Goal: Task Accomplishment & Management: Manage account settings

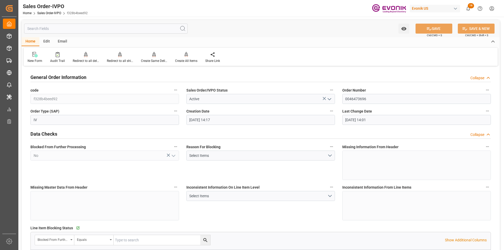
scroll to position [0, 149]
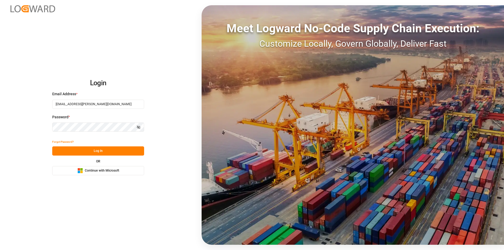
click at [95, 151] on button "Log In" at bounding box center [98, 150] width 92 height 9
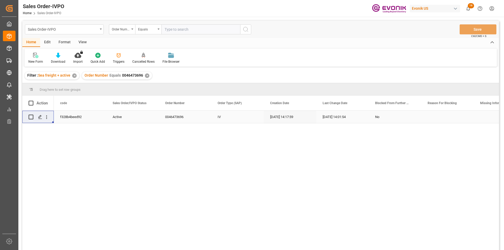
click at [146, 77] on div "✕" at bounding box center [147, 75] width 4 height 4
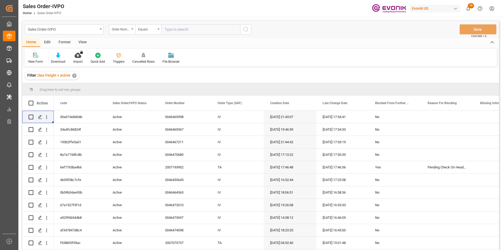
click at [174, 29] on input "text" at bounding box center [200, 29] width 79 height 10
paste input "2007172408"
type input "2007172408"
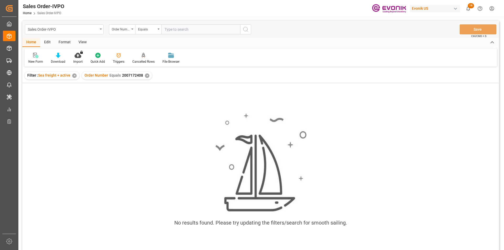
click at [145, 75] on div "✕" at bounding box center [147, 75] width 4 height 4
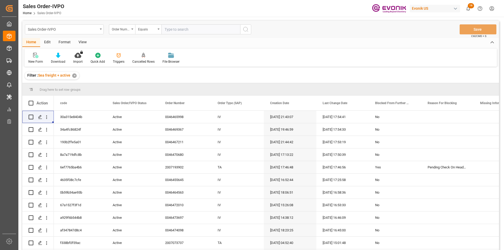
click at [185, 29] on input "text" at bounding box center [200, 29] width 79 height 10
paste input "2007172408"
type input "2007172408"
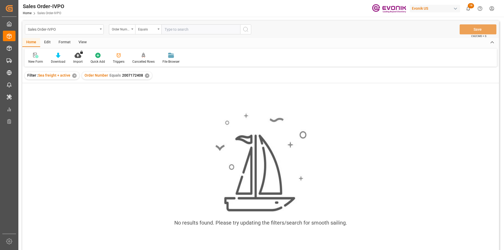
click at [145, 75] on div "✕" at bounding box center [147, 75] width 4 height 4
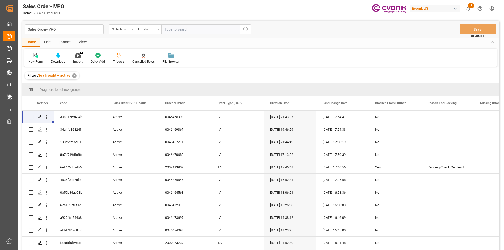
click at [198, 30] on input "text" at bounding box center [200, 29] width 79 height 10
paste input "2007172408"
type input "2007172408"
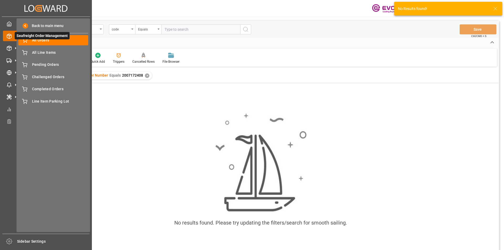
click at [46, 39] on span "Seafreight Order Management" at bounding box center [42, 35] width 55 height 7
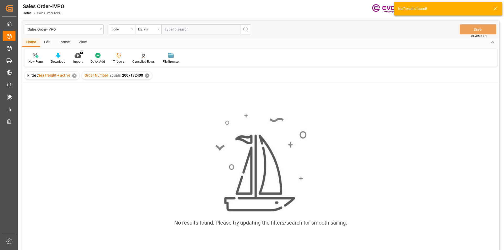
click at [146, 74] on div "✕" at bounding box center [147, 75] width 4 height 4
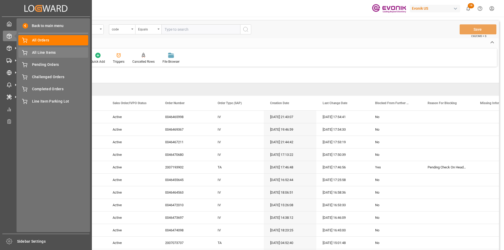
click at [49, 54] on span "All Line Items" at bounding box center [60, 53] width 56 height 6
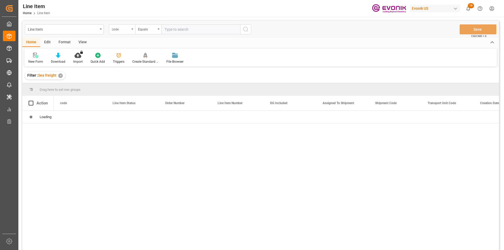
click at [130, 31] on div "code" at bounding box center [122, 29] width 26 height 10
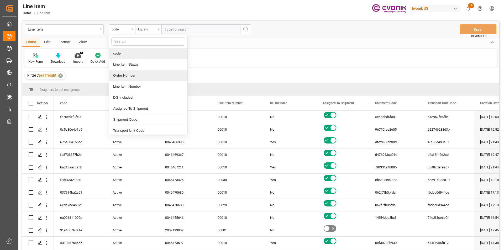
click at [125, 75] on div "Order Number" at bounding box center [148, 75] width 78 height 11
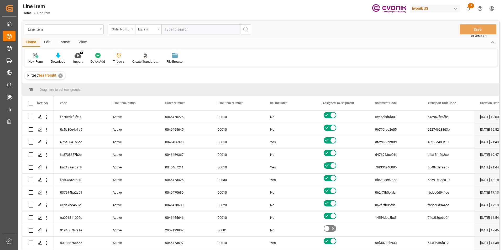
click at [180, 31] on input "text" at bounding box center [200, 29] width 79 height 10
paste input "2007172408"
type input "2007172408"
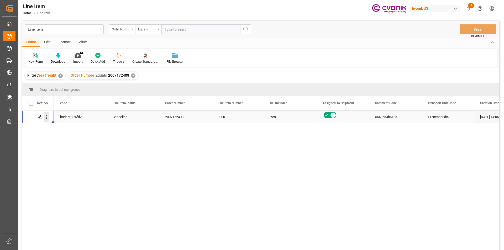
click at [49, 118] on icon "open menu" at bounding box center [47, 117] width 6 height 6
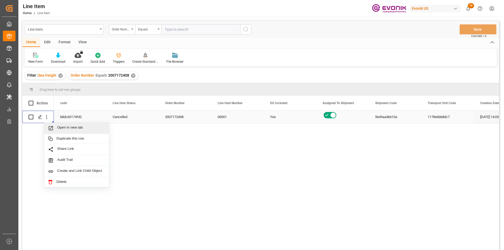
click at [68, 125] on div "Open in new tab" at bounding box center [76, 128] width 65 height 11
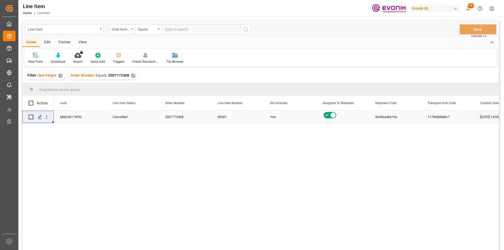
click at [93, 27] on div "Line Item" at bounding box center [63, 29] width 70 height 7
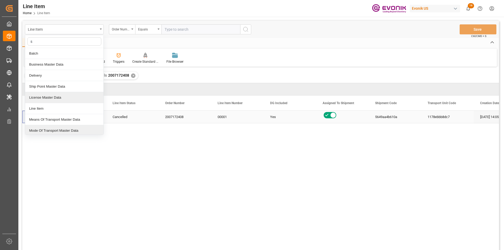
type input "sa"
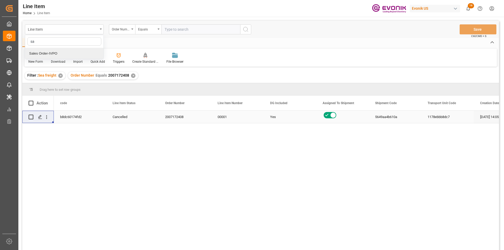
click at [59, 54] on div "Sales Order-IVPO" at bounding box center [64, 53] width 78 height 11
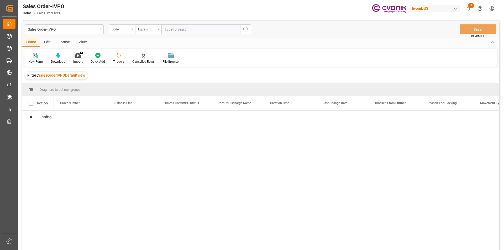
click at [126, 30] on div "code" at bounding box center [121, 29] width 18 height 6
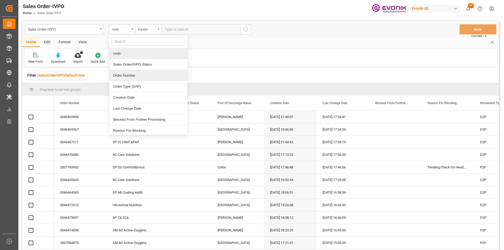
click at [130, 78] on div "Order Number" at bounding box center [148, 75] width 78 height 11
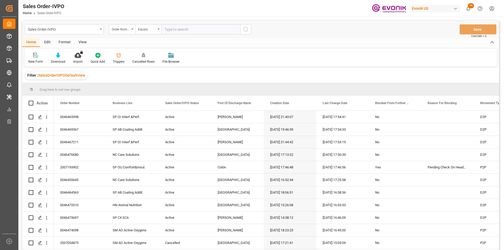
click at [188, 30] on input "text" at bounding box center [200, 29] width 79 height 10
paste input "2007172408"
type input "2007172408"
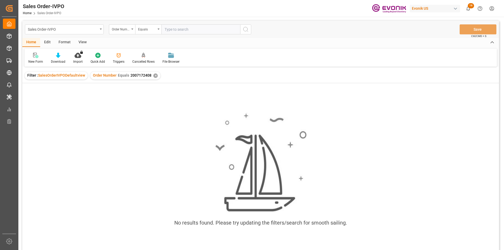
click at [188, 30] on input "text" at bounding box center [200, 29] width 79 height 10
click at [154, 76] on div "✕" at bounding box center [155, 75] width 4 height 4
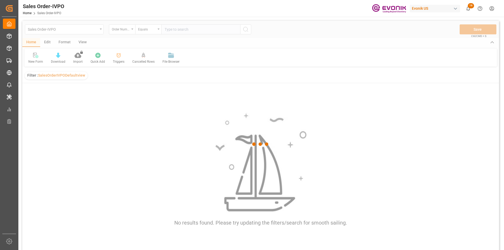
click at [176, 31] on div at bounding box center [260, 144] width 477 height 247
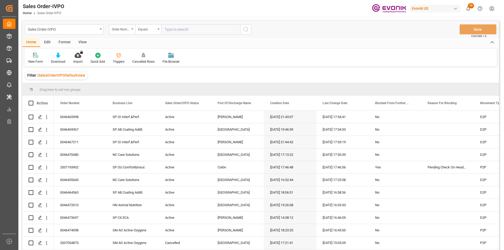
click at [176, 33] on input "text" at bounding box center [200, 29] width 79 height 10
paste input "2007172408"
type input "2007172408"
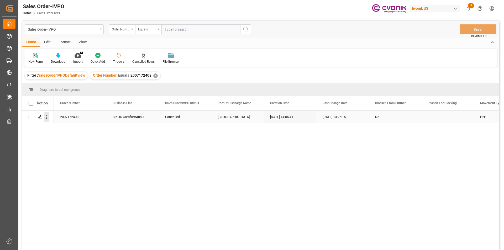
click at [46, 117] on icon "open menu" at bounding box center [47, 117] width 6 height 6
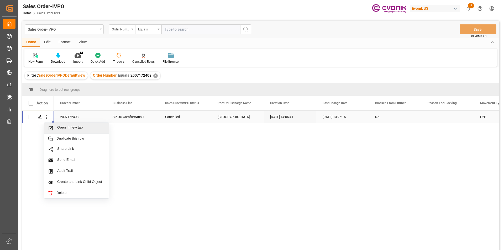
click at [85, 128] on span "Open in new tab" at bounding box center [81, 128] width 48 height 6
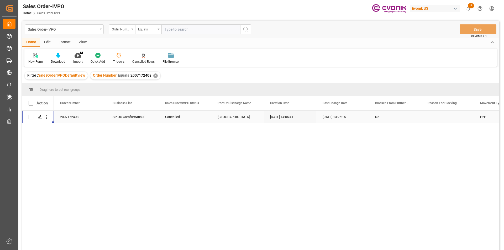
click at [153, 74] on div "✕" at bounding box center [155, 75] width 4 height 4
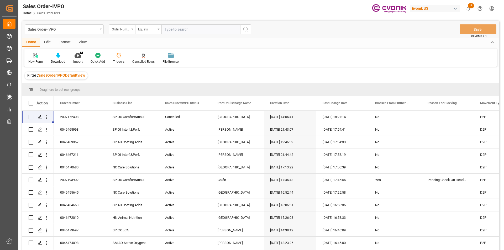
click at [184, 30] on input "text" at bounding box center [200, 29] width 79 height 10
paste input "46469261"
type input "0046469261"
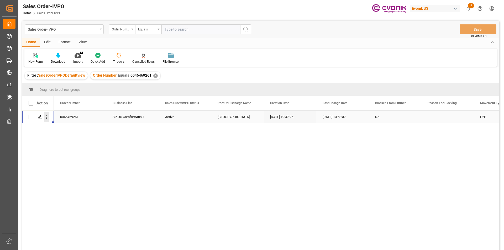
click at [47, 117] on icon "open menu" at bounding box center [47, 117] width 6 height 6
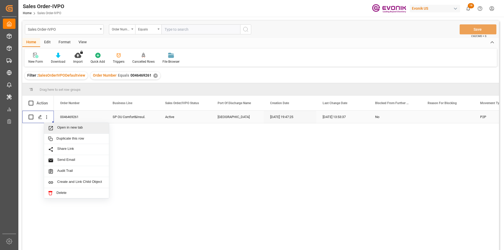
click at [71, 129] on span "Open in new tab" at bounding box center [81, 128] width 48 height 6
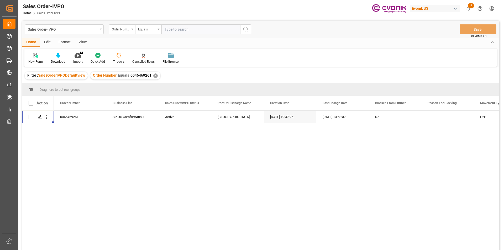
click at [154, 75] on div "✕" at bounding box center [155, 75] width 4 height 4
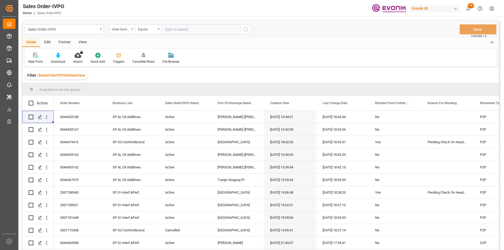
click at [187, 31] on input "text" at bounding box center [200, 29] width 79 height 10
paste input "0046453242"
type input "0046453242"
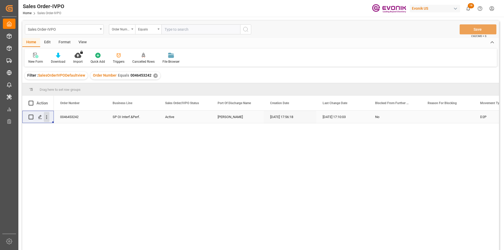
click at [48, 117] on icon "open menu" at bounding box center [47, 117] width 6 height 6
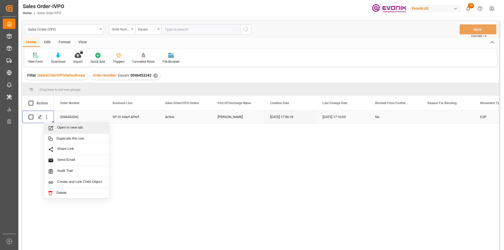
click at [76, 128] on span "Open in new tab" at bounding box center [81, 128] width 48 height 6
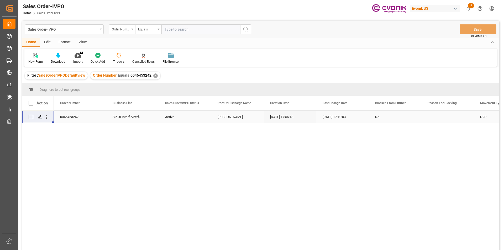
click at [155, 76] on div "✕" at bounding box center [155, 75] width 4 height 4
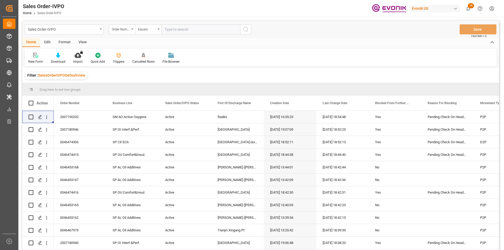
click at [179, 28] on input "text" at bounding box center [200, 29] width 79 height 10
paste input "0046473696"
type input "0046473696"
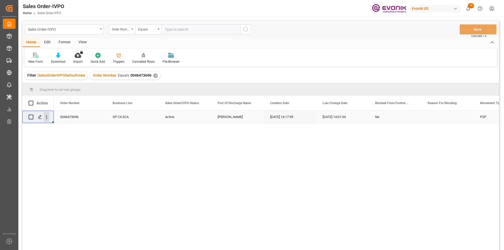
click at [49, 116] on icon "open menu" at bounding box center [47, 117] width 6 height 6
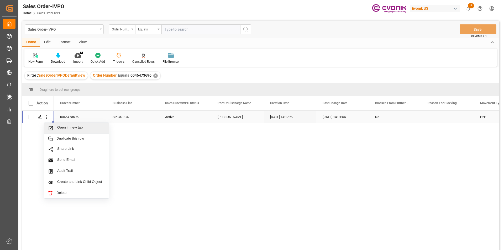
click at [76, 128] on span "Open in new tab" at bounding box center [81, 128] width 48 height 6
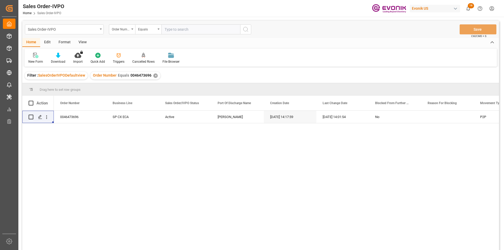
click at [154, 74] on div "✕" at bounding box center [155, 75] width 4 height 4
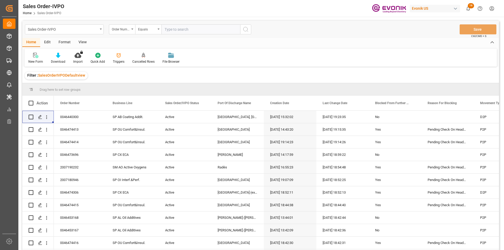
click at [183, 28] on input "text" at bounding box center [200, 29] width 79 height 10
paste input "0046437006"
type input "0046437006"
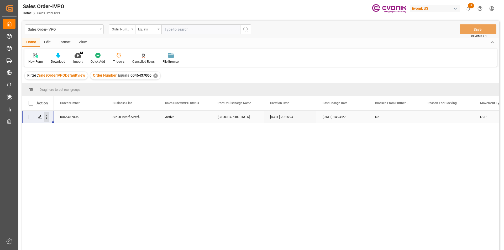
click at [45, 118] on icon "open menu" at bounding box center [47, 117] width 6 height 6
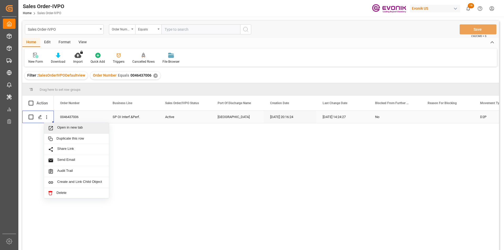
click at [72, 130] on span "Open in new tab" at bounding box center [81, 128] width 48 height 6
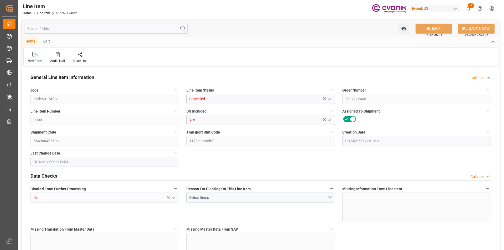
type input "1"
type input "787.2"
type input "720"
type input "0"
type input "4"
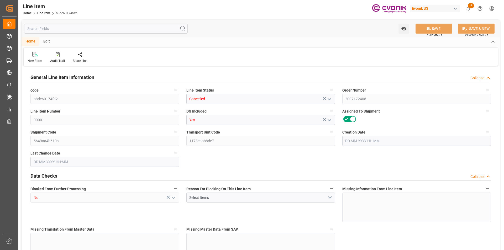
type input "0"
type input "4"
type input "787.2"
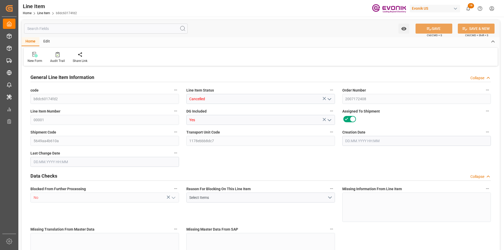
type input "807.2"
type input "720"
type input "0"
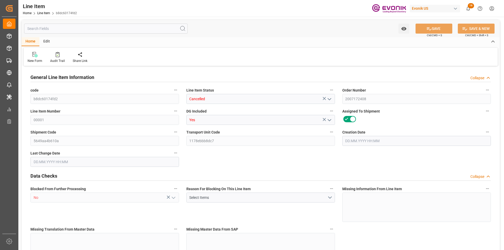
type input "0"
type input "[DATE] 14:05"
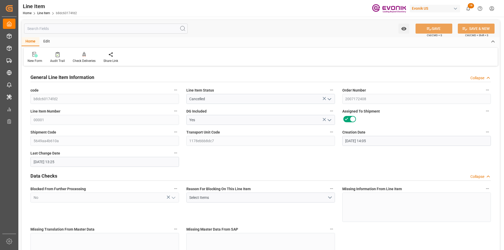
type input "[DATE] 13:25"
type input "04.11.2025"
type input "03.10.2025"
type input "26.09.2025"
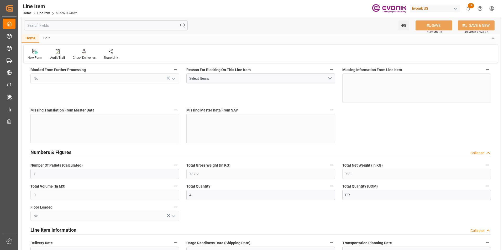
scroll to position [14, 0]
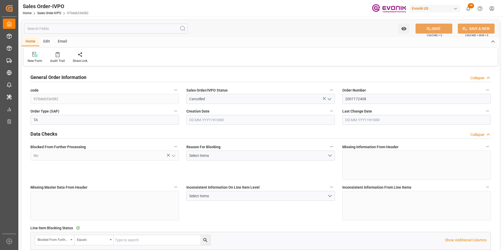
type input "COCTG"
type input "0"
type input "1"
type input "0"
type input "[DATE] 14:05"
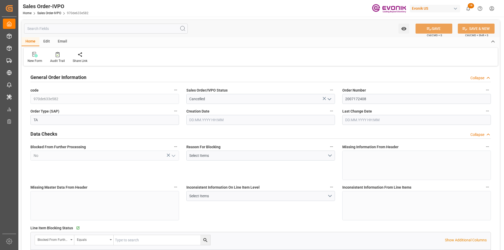
type input "[DATE] 13:25"
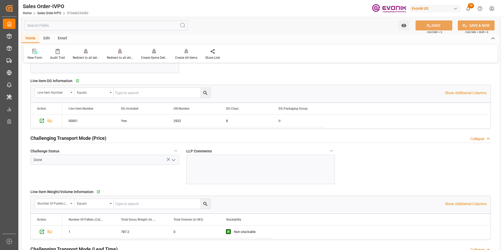
scroll to position [735, 0]
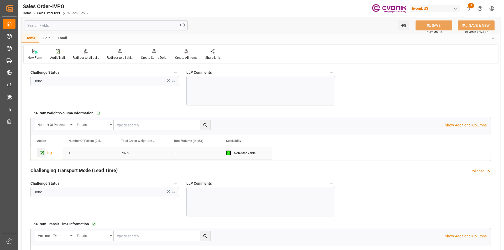
click at [40, 152] on icon "Press SPACE to select this row." at bounding box center [42, 153] width 6 height 6
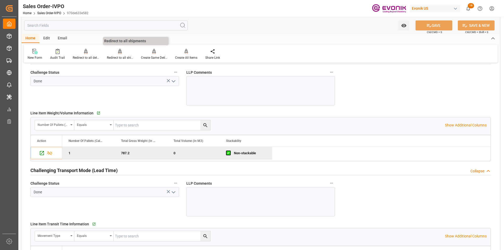
click at [123, 56] on div "Redirect to all shipments" at bounding box center [120, 57] width 26 height 5
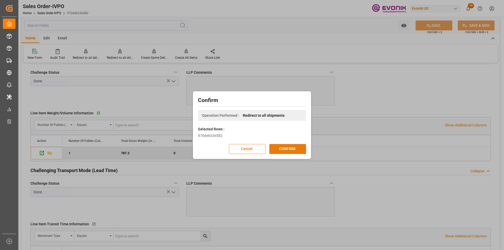
click at [294, 151] on button "CONFIRM" at bounding box center [287, 149] width 37 height 10
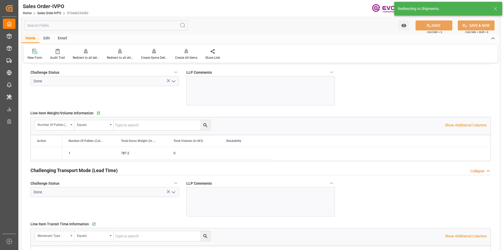
type input "10.09.2025 14:05"
type input "22.09.2025 13:25"
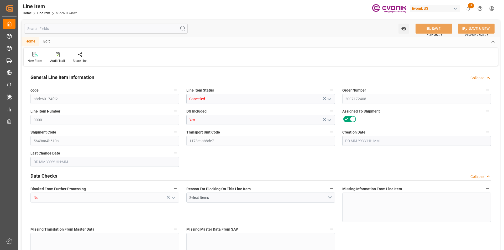
type input "1"
type input "787.2"
type input "720"
type input "0"
type input "4"
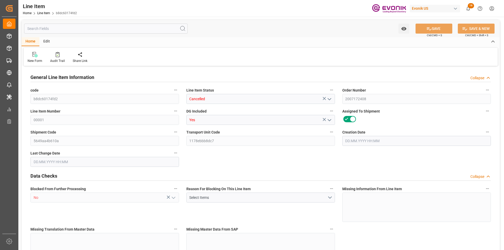
type input "0"
type input "4"
type input "787.2"
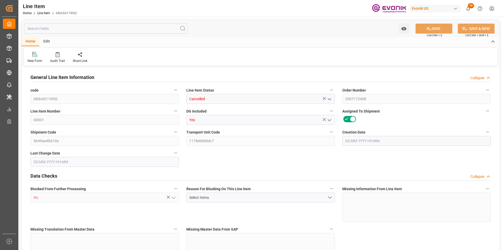
type input "807.2"
type input "720"
type input "0"
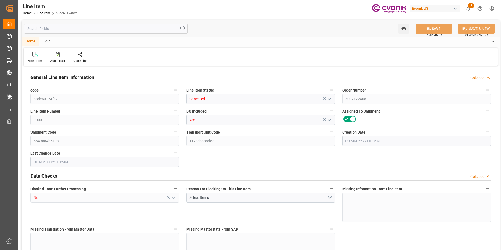
type input "0"
type input "10.09.2025 14:05"
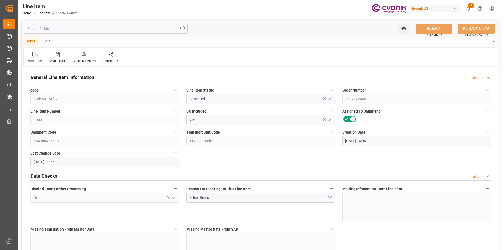
type input "22.09.2025 13:25"
type input "[DATE]"
type input "03.10.2025"
type input "26.09.2025"
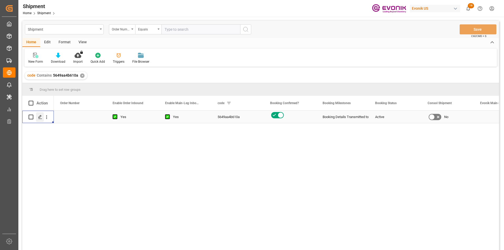
click at [38, 116] on div "Press SPACE to select this row." at bounding box center [40, 117] width 8 height 10
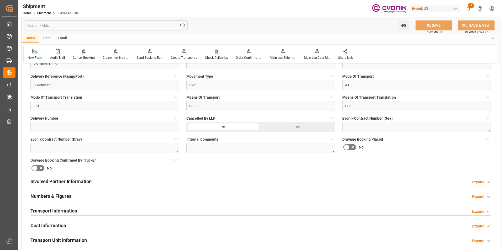
scroll to position [289, 0]
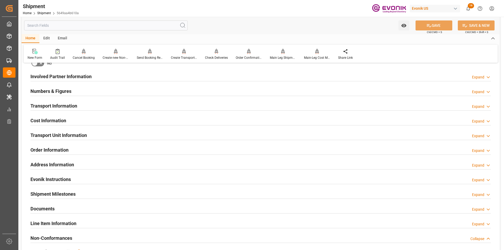
click at [61, 135] on h2 "Transport Unit Information" at bounding box center [58, 135] width 56 height 7
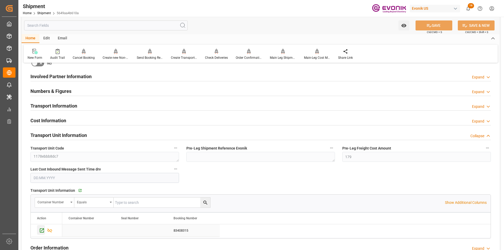
click at [41, 230] on icon "Press SPACE to select this row." at bounding box center [42, 231] width 6 height 6
click at [479, 202] on p "Show Additional Columns" at bounding box center [466, 203] width 42 height 6
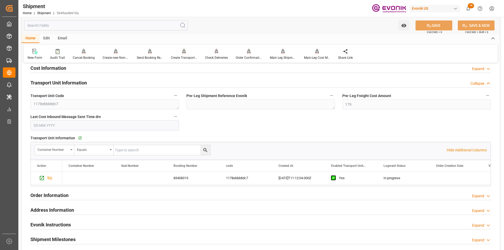
scroll to position [367, 0]
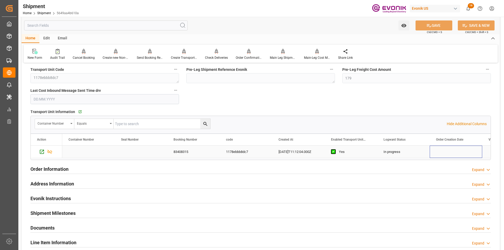
click at [430, 154] on div "Press SPACE to select this row." at bounding box center [456, 152] width 52 height 12
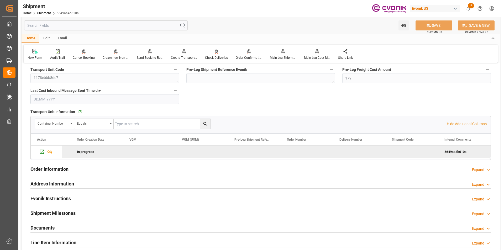
scroll to position [0, 359]
click at [50, 151] on icon "Press SPACE to deselect this row." at bounding box center [50, 152] width 6 height 6
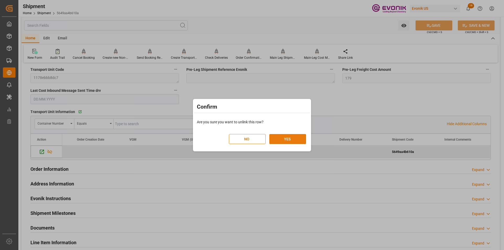
click at [292, 141] on button "YES" at bounding box center [287, 139] width 37 height 10
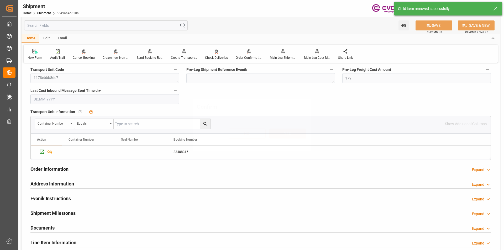
scroll to position [367, 0]
click at [85, 243] on div "Line Item Information Expand" at bounding box center [260, 242] width 460 height 10
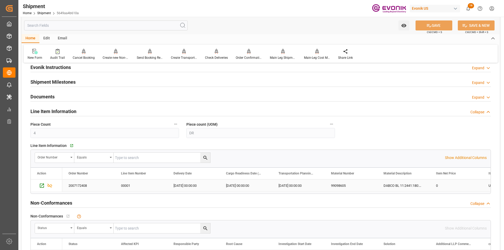
scroll to position [472, 0]
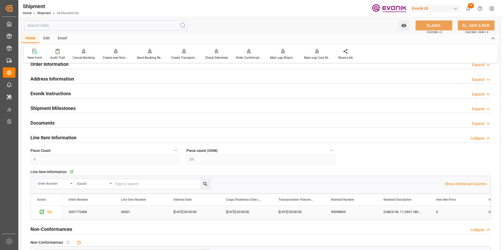
click at [258, 213] on div "2025-10-03 00:00:00" at bounding box center [246, 212] width 52 height 12
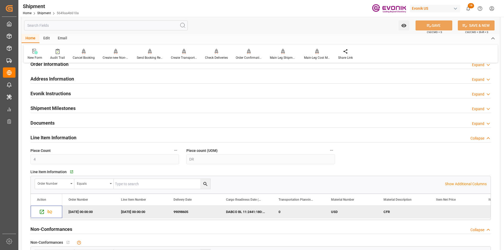
scroll to position [0, 0]
click at [39, 210] on div "Press SPACE to deselect this row." at bounding box center [41, 212] width 8 height 10
click at [51, 211] on icon "Press SPACE to deselect this row." at bounding box center [50, 212] width 5 height 4
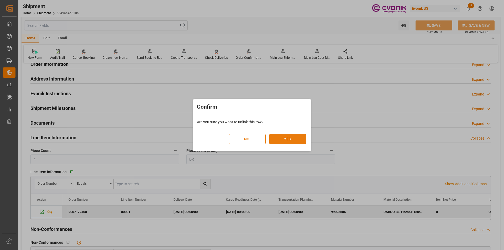
click at [299, 139] on button "YES" at bounding box center [287, 139] width 37 height 10
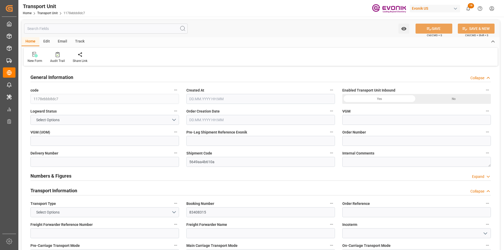
type input "AC Containerline"
type input "Leschaco Inc."
type input "USNYC"
type input "COCTG"
type input "0"
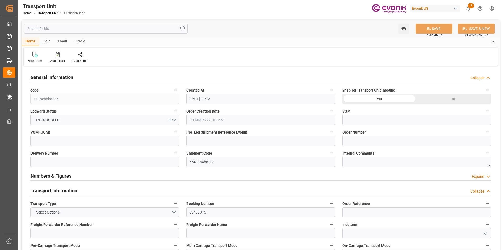
type input "11.09.2025 11:12"
type input "[DATE]"
type input "[DATE] 00:00"
type input "23.10.2025 00:00"
type input "25.10.2025 00:00"
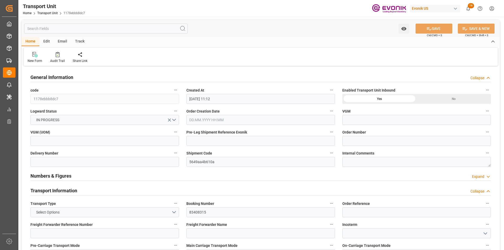
type input "03.11.2025 00:00"
type input "14.10.2025 10:00"
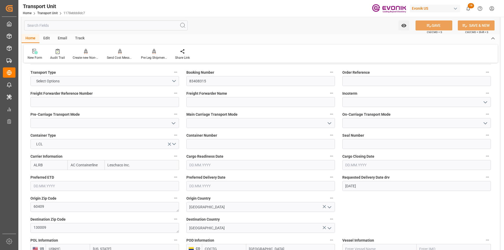
scroll to position [236, 0]
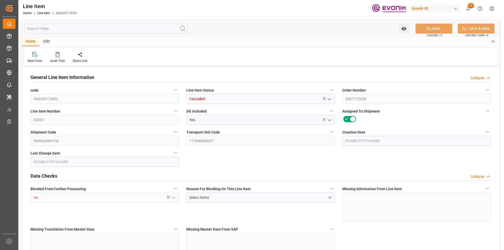
type input "1"
type input "787.2"
type input "720"
type input "0"
type input "4"
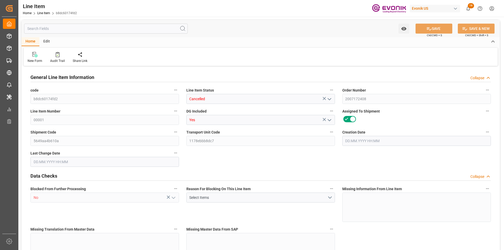
type input "0"
type input "4"
type input "787.2"
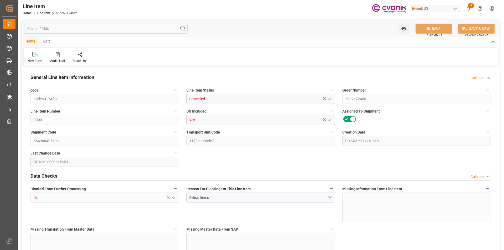
type input "807.2"
type input "720"
type input "0"
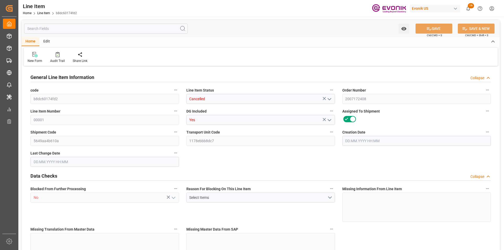
type input "0"
type input "[DATE] 14:05"
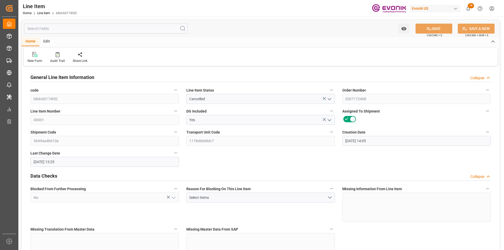
type input "[DATE] 13:25"
type input "[DATE]"
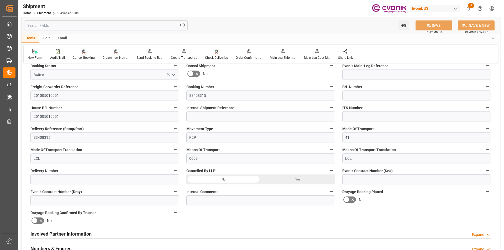
scroll to position [157, 0]
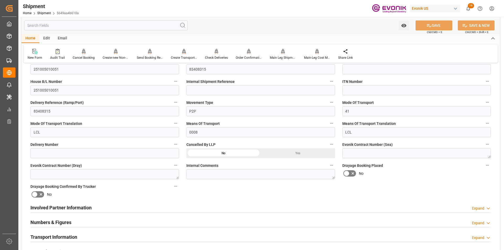
click at [299, 155] on div "Yes" at bounding box center [298, 153] width 74 height 10
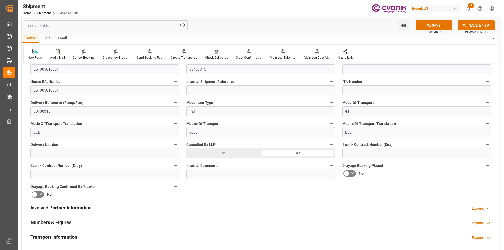
click at [299, 154] on div "Yes" at bounding box center [298, 153] width 74 height 10
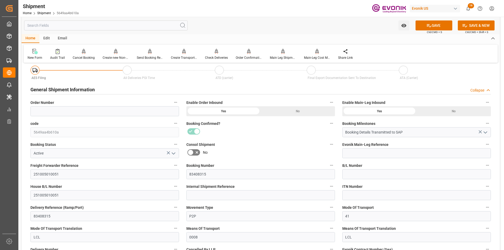
click at [174, 152] on icon "open menu" at bounding box center [173, 153] width 6 height 6
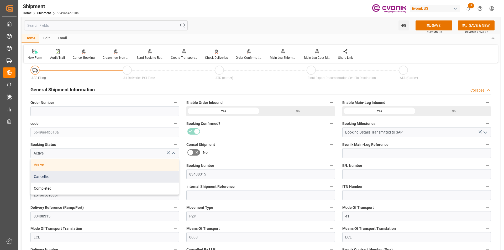
click at [50, 176] on div "Cancelled" at bounding box center [105, 177] width 148 height 12
type input "Cancelled"
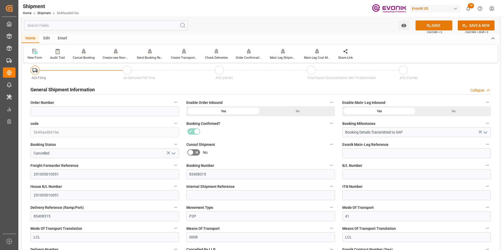
click at [436, 24] on button "SAVE" at bounding box center [433, 25] width 37 height 10
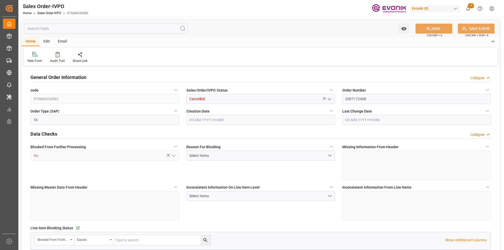
type input "COCTG"
type input "0"
type input "1"
type input "0"
type input "[DATE] 14:05"
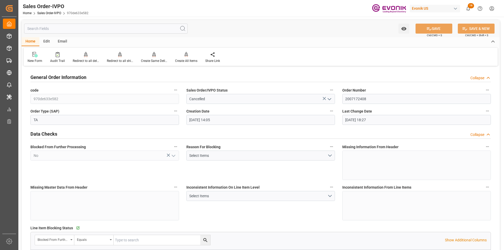
type input "[DATE] 18:27"
type input "NLRTM"
type input "0"
type input "1"
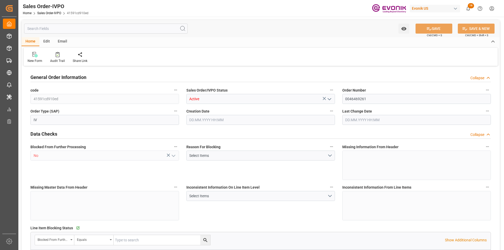
type input "1"
type input "7682.88"
type input "21.2152"
type input "17000"
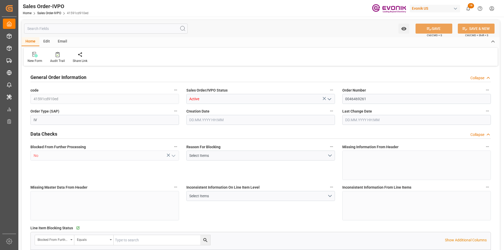
type input "30"
type input "22.08.2025 19:47"
type input "03.09.2025 13:53"
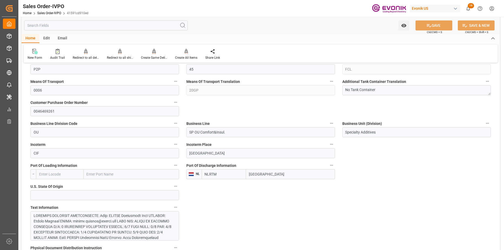
scroll to position [394, 0]
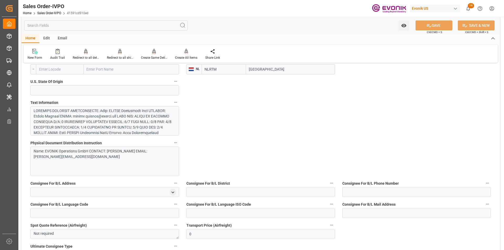
click at [109, 122] on div at bounding box center [103, 160] width 138 height 105
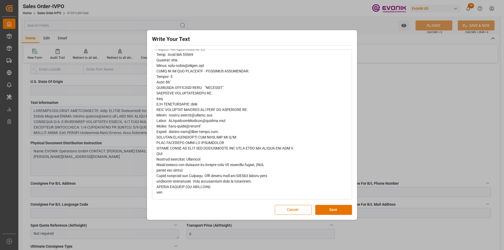
scroll to position [0, 0]
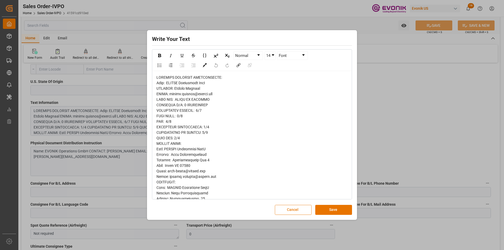
click at [297, 209] on button "Cancel" at bounding box center [293, 210] width 37 height 10
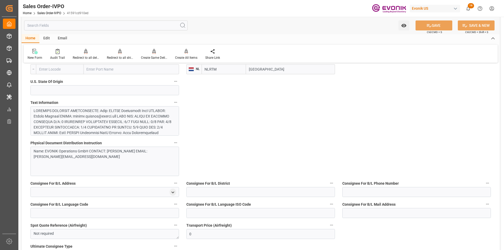
click at [67, 156] on div "Name: EVONIK Operations GmbH CONTACT: Niklas Gericks EMAIL: niklas.gericks@evon…" at bounding box center [103, 154] width 138 height 11
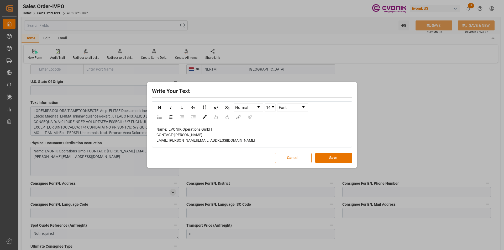
click at [298, 159] on button "Cancel" at bounding box center [293, 158] width 37 height 10
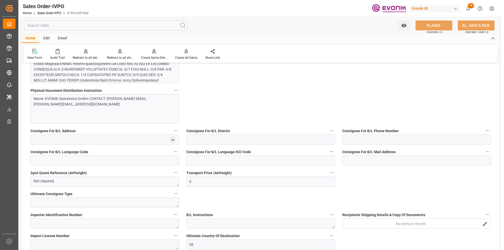
scroll to position [499, 0]
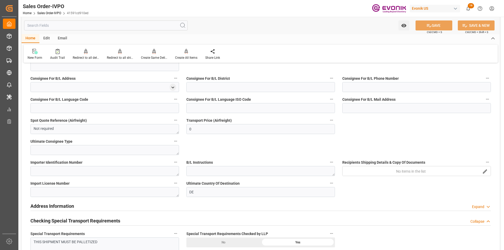
click at [141, 27] on input "text" at bounding box center [106, 25] width 164 height 10
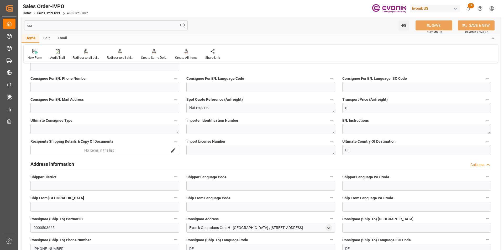
scroll to position [0, 0]
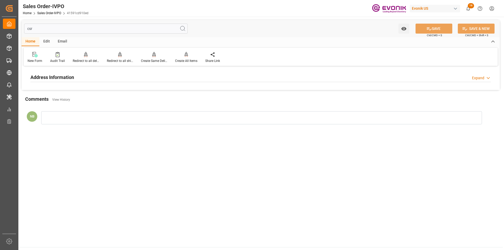
click at [485, 78] on div "Expand" at bounding box center [481, 78] width 19 height 6
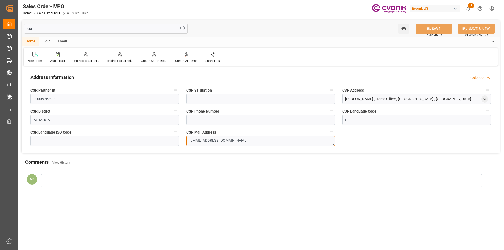
click at [251, 140] on textarea "oucustomerservice@evonik.com" at bounding box center [260, 141] width 149 height 10
drag, startPoint x: 251, startPoint y: 140, endPoint x: 149, endPoint y: 140, distance: 102.1
click at [149, 140] on div "Address Information Collapse CSR Partner ID 0000926890 CSR Salutation CSR Addre…" at bounding box center [261, 110] width 478 height 86
click at [78, 29] on input "csr" at bounding box center [106, 29] width 164 height 10
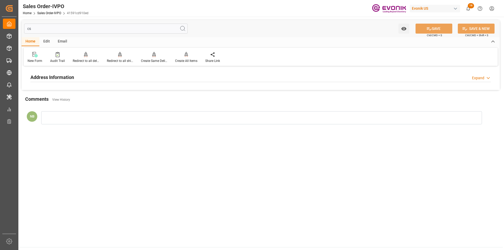
type input "c"
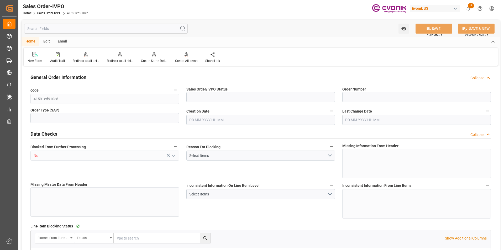
type input "Active"
type input "0046469261"
type input "IV"
type input "P2P"
type input "45"
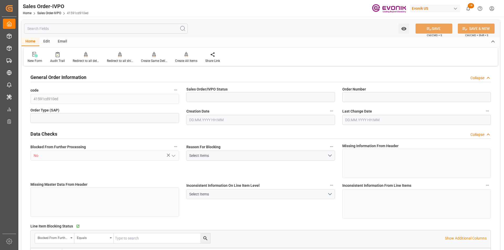
type input "FCL"
type input "0006"
type input "20GP"
type input "SP OU Comfort&Insul."
type input "Specialty Additives"
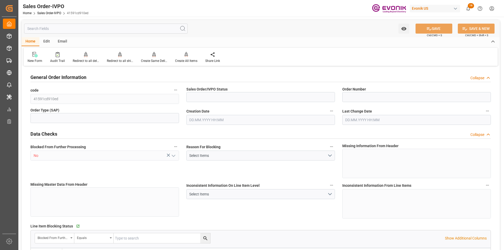
type input "0"
type input "1"
type input "21.2152"
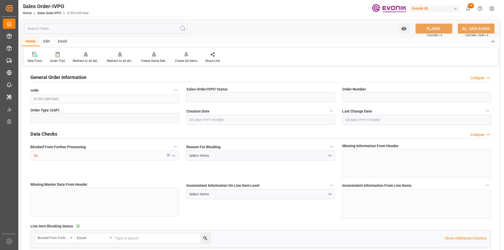
type input "17000"
type input "30"
type input "22.08.2025 19:47"
type input "03.09.2025 13:53"
type input "7682.88"
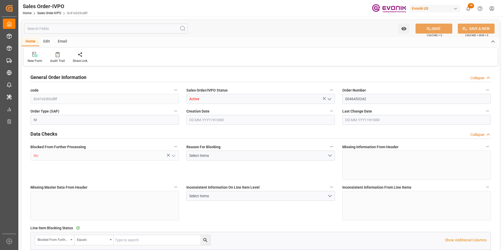
type input "BRSSZ"
type input "0"
type input "1"
type input "139"
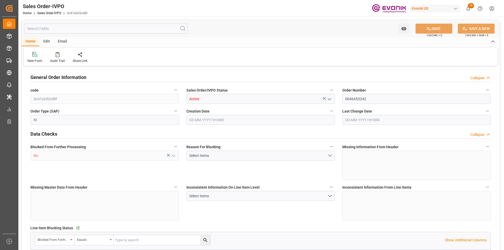
type input "15508.48"
type input "4141.76"
type input "17000"
type input "30"
type input "05.06.2025 17:56"
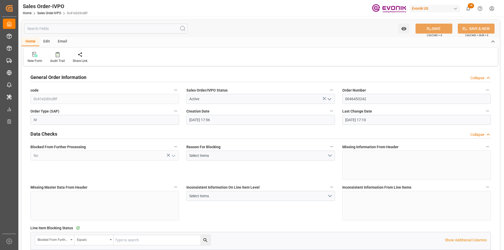
type input "13.06.2025 17:10"
type input "BRSSZ"
type input "[EMAIL_ADDRESS] No: [PHONE_NUMBER]"
type input "0"
type input "1"
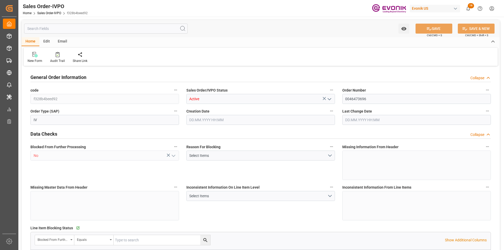
type input "1"
type input "10159.496"
type input "12.904"
type input "17000"
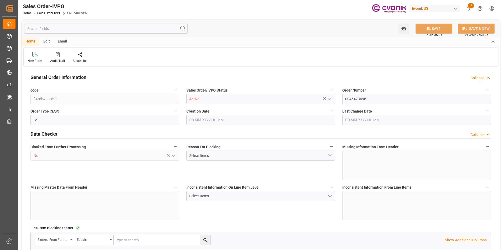
type input "30"
type input "17.09.2025 14:17"
type input "[DATE] 14:01"
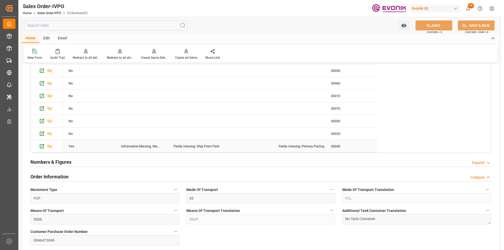
scroll to position [157, 0]
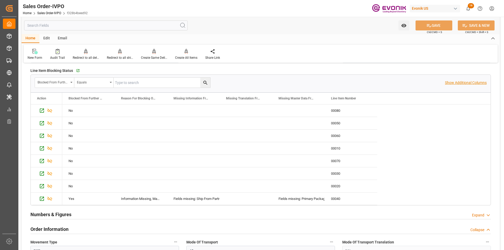
click at [457, 85] on p "Show Additional Columns" at bounding box center [466, 83] width 42 height 6
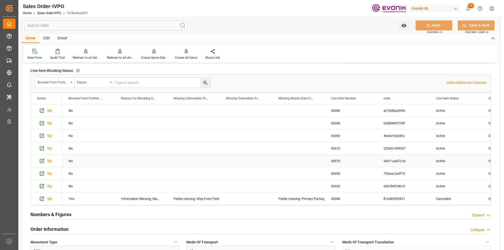
click at [283, 166] on div "Press SPACE to select this row." at bounding box center [298, 161] width 52 height 12
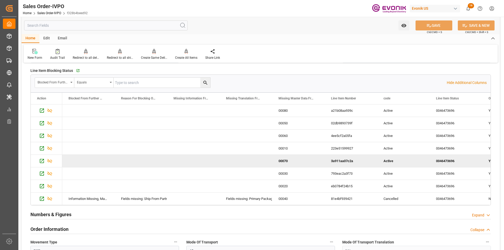
scroll to position [0, 0]
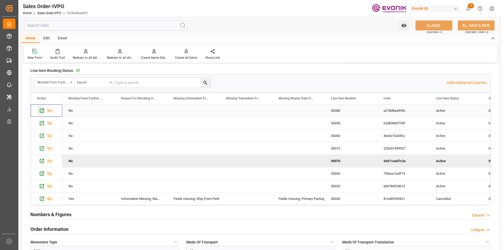
click at [41, 109] on icon "Press SPACE to select this row." at bounding box center [42, 111] width 6 height 6
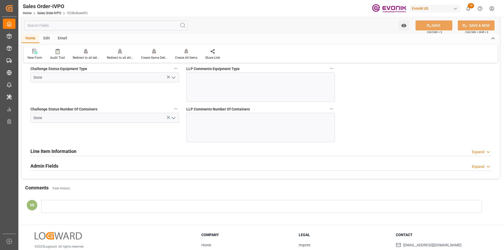
scroll to position [1417, 0]
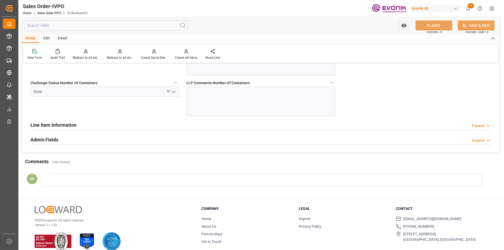
click at [481, 123] on div "Line Item Information Expand" at bounding box center [260, 125] width 460 height 10
type input "livia.leone@evonik.comTelephone No: 55 19 3475-3130"
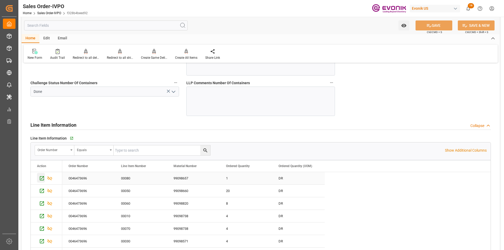
click at [40, 180] on icon "Press SPACE to select this row." at bounding box center [42, 179] width 6 height 6
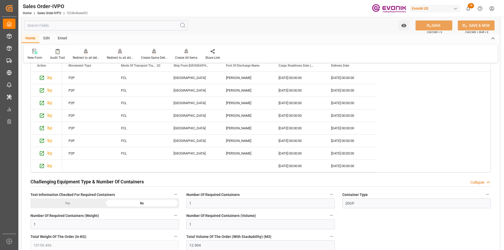
scroll to position [1102, 0]
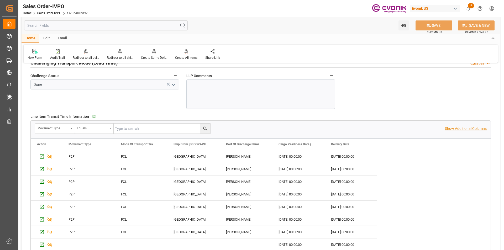
click at [475, 127] on p "Show Additional Columns" at bounding box center [466, 129] width 42 height 6
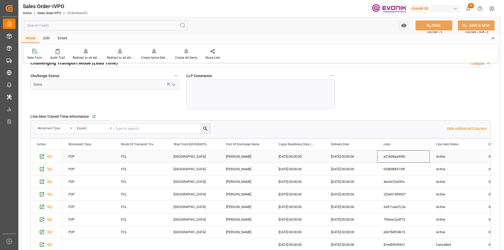
click at [412, 155] on div "a21b08aa939c" at bounding box center [403, 156] width 52 height 12
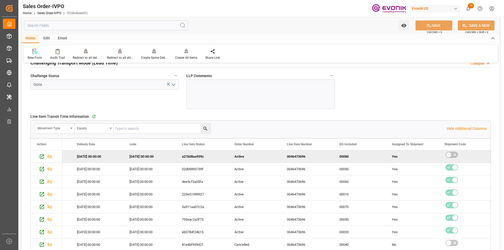
scroll to position [0, 254]
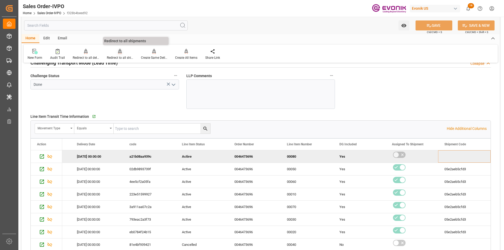
click at [123, 54] on div at bounding box center [120, 52] width 26 height 6
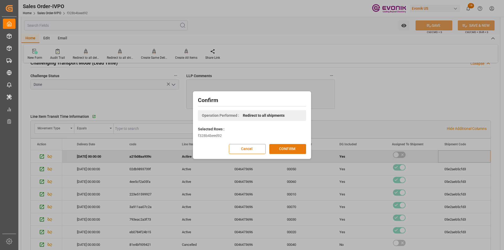
click at [279, 148] on button "CONFIRM" at bounding box center [287, 149] width 37 height 10
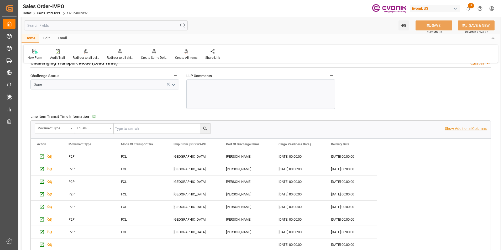
click at [465, 126] on p "Show Additional Columns" at bounding box center [466, 129] width 42 height 6
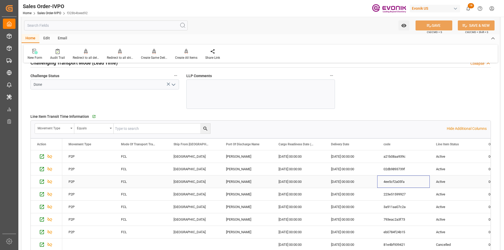
click at [399, 184] on div "4ee5cf2a05fa" at bounding box center [403, 182] width 52 height 12
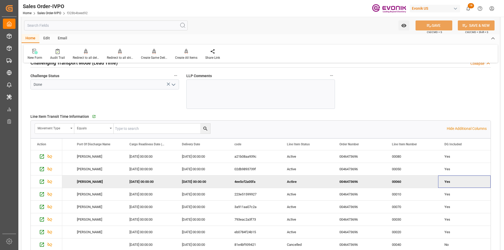
scroll to position [0, 202]
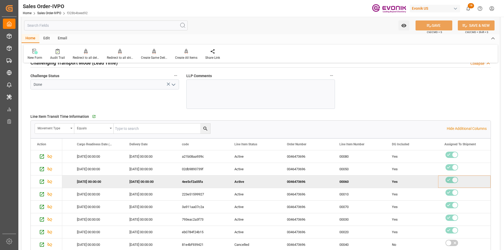
type input "livia.leone@evonik.comTelephone No: 55 19 3475-3130"
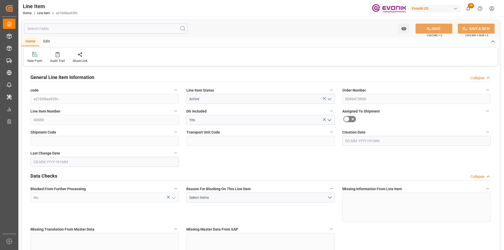
type input "1"
type input "206.72"
type input "190"
type input "0.2865"
type input "1"
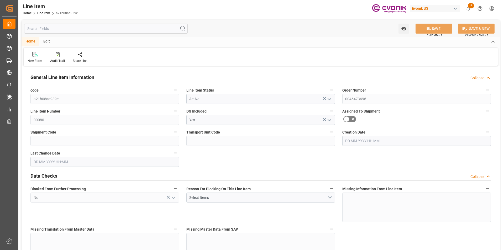
type input "3062.8"
type input "1"
type input "190"
type input "206.72"
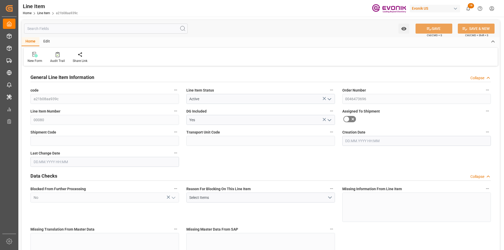
type input "226.72"
type input "190"
type input "0.2865"
type input "286.52"
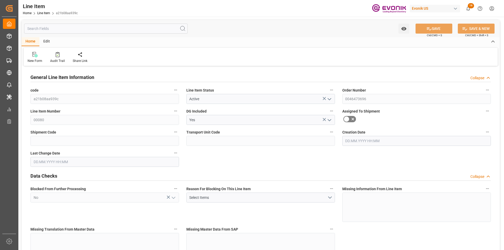
type input "0"
type input "[DATE] 13:16"
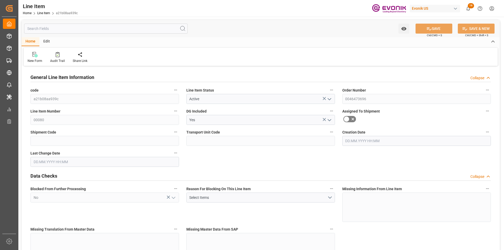
type input "[DATE] 14:01"
type input "[DATE]"
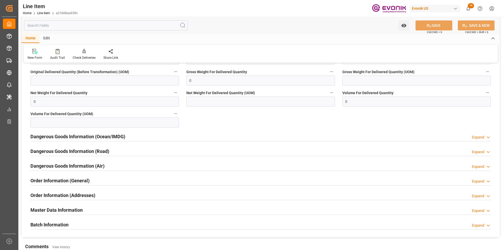
scroll to position [630, 0]
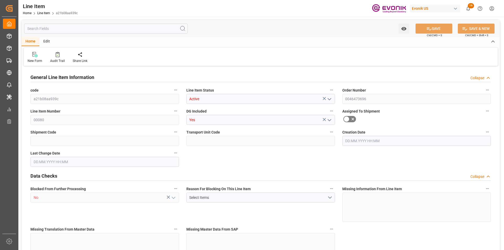
type input "1"
type input "206.72"
type input "190"
type input "0.2865"
type input "1"
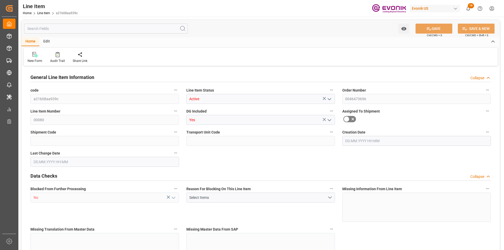
type input "3062.8"
type input "1"
type input "190"
type input "206.72"
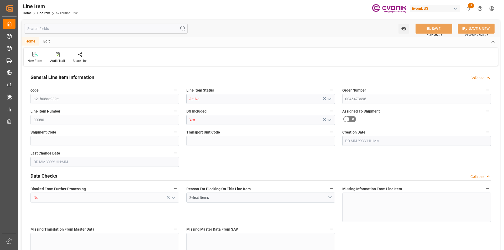
type input "226.72"
type input "190"
type input "0.2865"
type input "286.52"
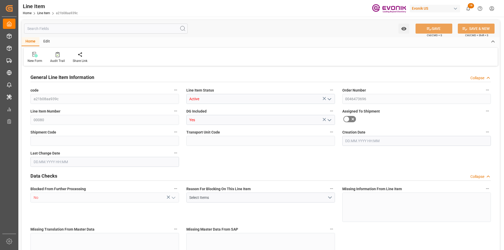
type input "0"
type input "22.09.2025 13:16"
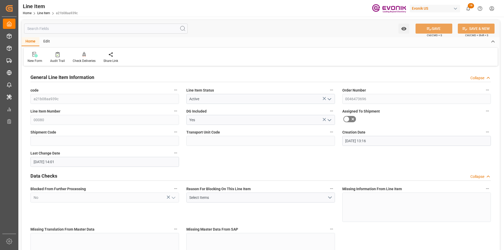
type input "[DATE] 14:01"
type input "[DATE]"
type input "01.10.2025"
type input "23.09.2025"
click at [126, 32] on input "text" at bounding box center [106, 29] width 164 height 10
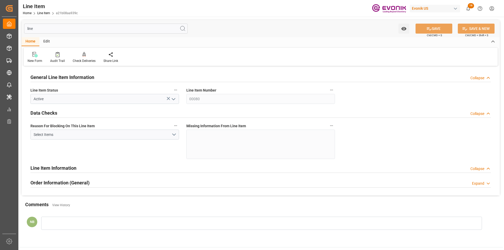
type input "line"
click at [475, 168] on div "Collapse" at bounding box center [477, 169] width 14 height 6
click at [475, 168] on div "Expand" at bounding box center [478, 169] width 12 height 6
click at [475, 168] on div "Collapse" at bounding box center [477, 169] width 14 height 6
click at [475, 168] on div "Expand" at bounding box center [478, 169] width 12 height 6
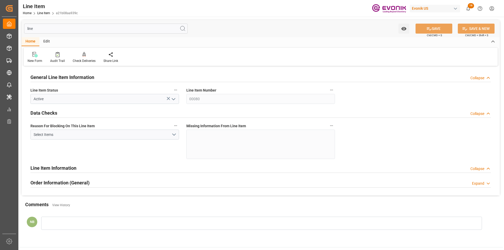
click at [471, 111] on div "Collapse" at bounding box center [477, 114] width 14 height 6
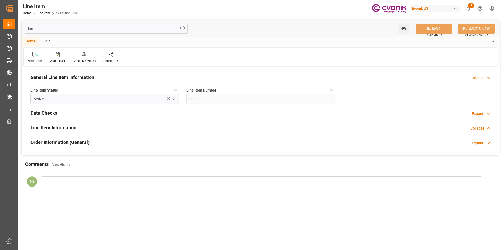
click at [481, 78] on div "Collapse" at bounding box center [477, 78] width 14 height 6
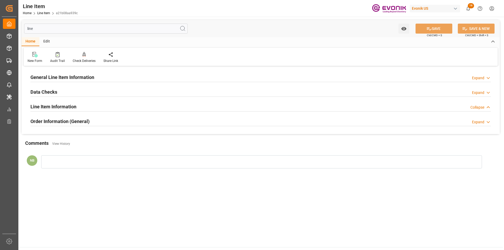
click at [476, 109] on div "Collapse" at bounding box center [477, 108] width 14 height 6
click at [475, 76] on div "Expand" at bounding box center [478, 78] width 12 height 6
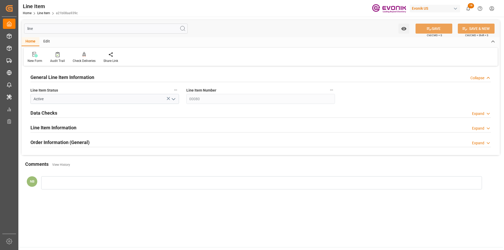
click at [175, 100] on icon "open menu" at bounding box center [173, 99] width 6 height 6
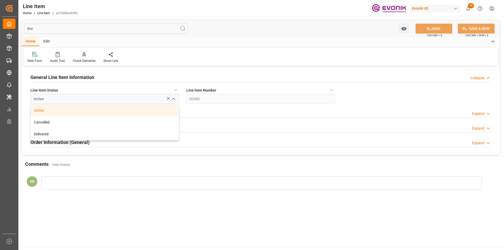
click at [175, 100] on icon "close menu" at bounding box center [173, 99] width 6 height 6
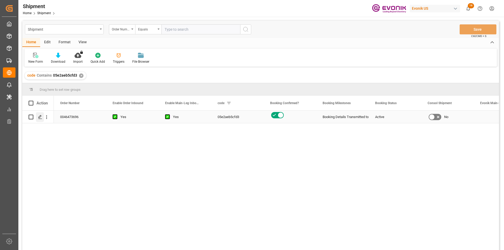
click at [40, 116] on icon "Press SPACE to select this row." at bounding box center [40, 117] width 4 height 4
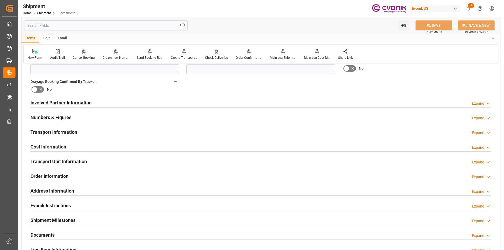
scroll to position [341, 0]
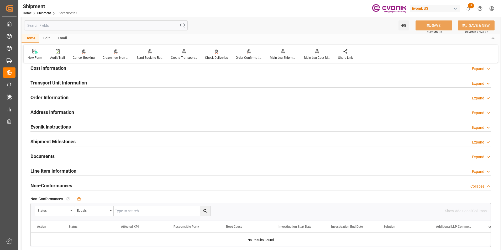
click at [483, 172] on div "Expand" at bounding box center [478, 172] width 12 height 6
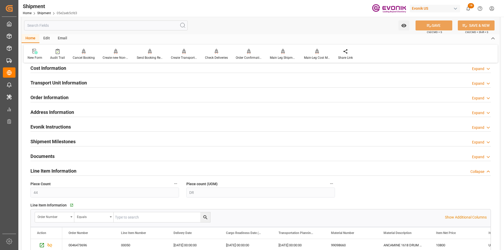
scroll to position [420, 0]
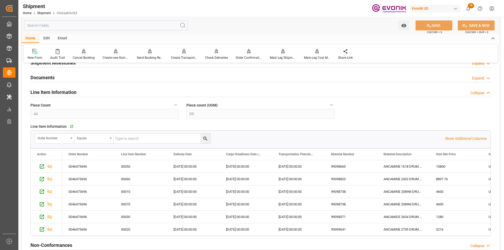
click at [133, 139] on input "text" at bounding box center [162, 139] width 97 height 10
click at [90, 164] on div "0046473696" at bounding box center [88, 166] width 52 height 12
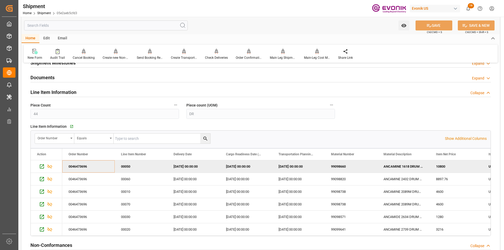
click at [129, 138] on input "text" at bounding box center [162, 139] width 97 height 10
paste input "0046473696"
type input "0046473696"
click at [203, 138] on icon "search button" at bounding box center [206, 139] width 6 height 6
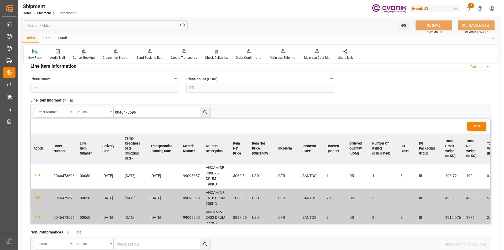
scroll to position [472, 0]
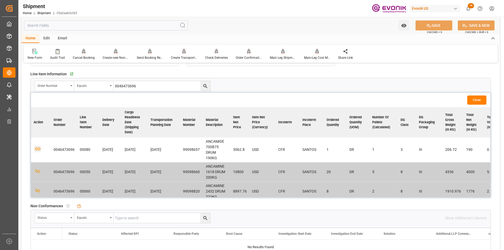
click at [38, 147] on icon "button" at bounding box center [37, 149] width 7 height 7
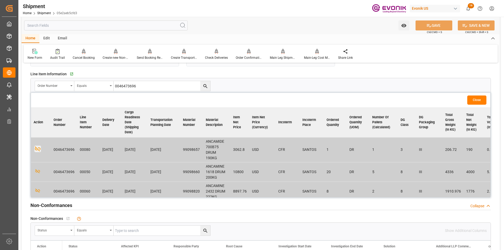
click at [477, 98] on button "Close" at bounding box center [476, 100] width 19 height 9
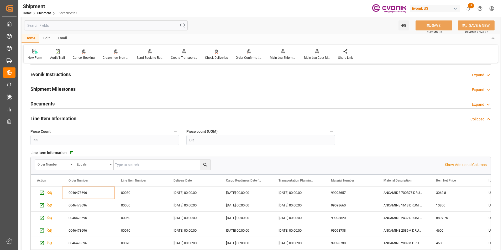
scroll to position [315, 0]
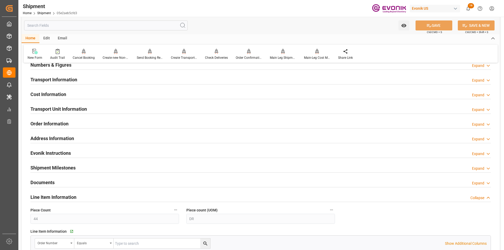
click at [113, 76] on div "Transport Information Expand" at bounding box center [260, 79] width 460 height 10
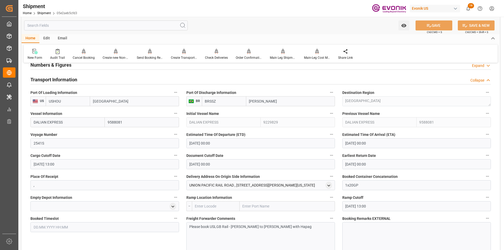
click at [113, 76] on div "Transport Information Collapse" at bounding box center [260, 79] width 460 height 10
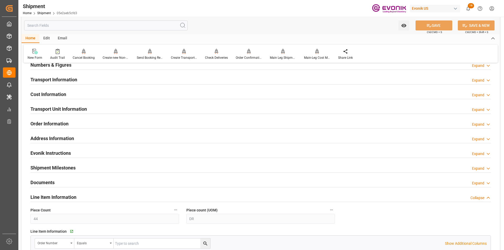
click at [86, 106] on h2 "Transport Unit Information" at bounding box center [58, 109] width 56 height 7
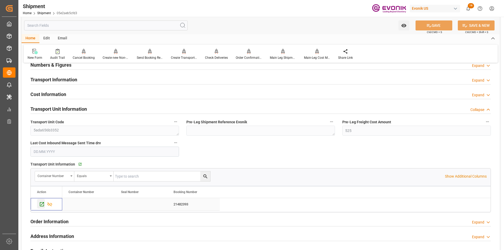
click at [41, 204] on icon "Press SPACE to select this row." at bounding box center [42, 204] width 4 height 4
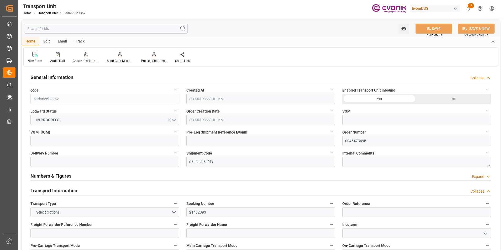
type input "Hapag [PERSON_NAME]"
type input "Hapag Lloyd Aktiengesellschaft"
type input "USHOU"
type input "BRSSZ"
type input "9932.776"
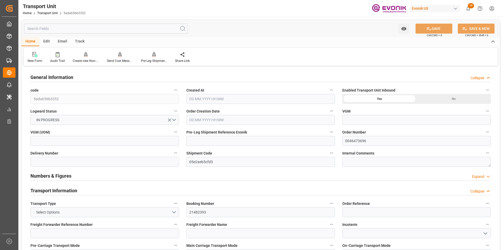
type input "[DATE] 02:26"
type input "[DATE]"
type input "[DATE] 00:00"
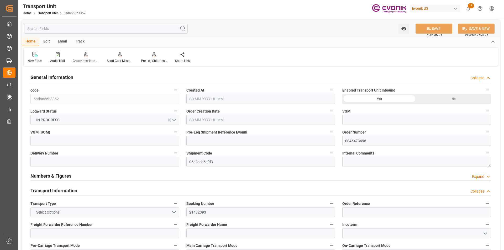
type input "[DATE] 00:00"
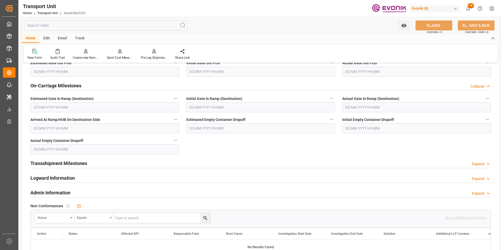
scroll to position [682, 0]
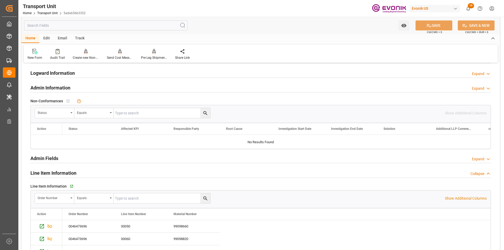
click at [79, 25] on input "text" at bounding box center [106, 25] width 164 height 10
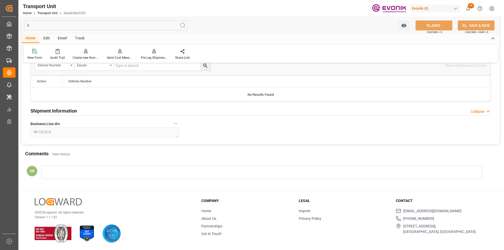
scroll to position [0, 0]
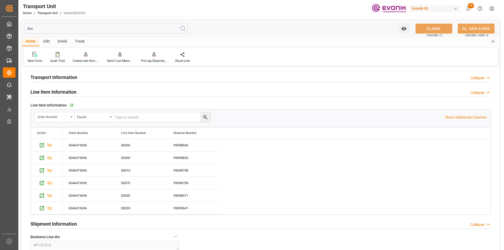
type input "line"
drag, startPoint x: 39, startPoint y: 29, endPoint x: 21, endPoint y: 28, distance: 17.6
click at [21, 28] on div "line Watch Option SAVE Ctrl/CMD + S SAVE & NEW Ctrl/CMD + Shift + S Home Edit E…" at bounding box center [260, 160] width 484 height 287
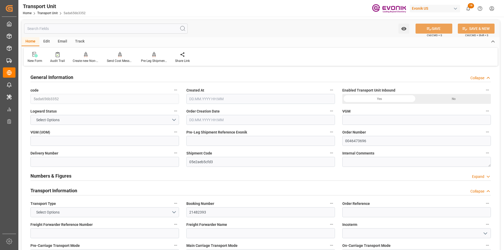
type input "Hapag [PERSON_NAME]"
type input "Hapag Lloyd Aktiengesellschaft"
type input "USHOU"
type input "BRSSZ"
type input "9932.776"
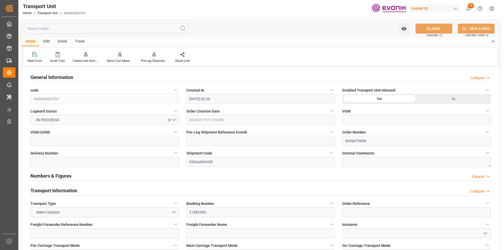
type input "[DATE] 02:26"
type input "[DATE]"
type input "[DATE] 00:00"
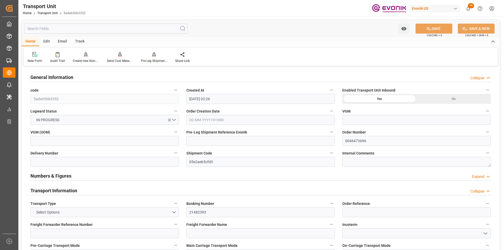
type input "[DATE] 00:00"
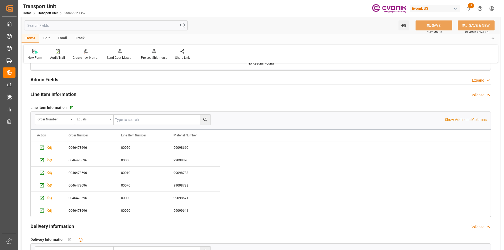
scroll to position [787, 0]
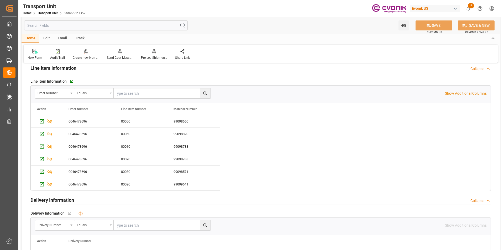
click at [459, 94] on p "Show Additional Columns" at bounding box center [466, 94] width 42 height 6
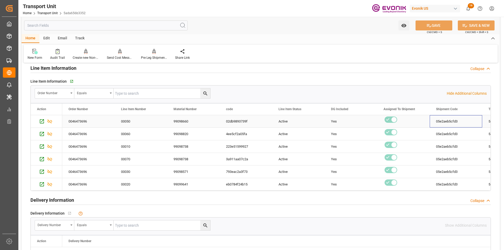
click at [454, 123] on div "05e2aeb5cfd3" at bounding box center [456, 121] width 52 height 12
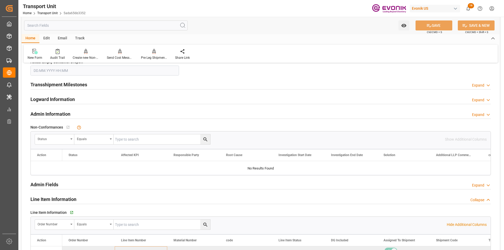
scroll to position [761, 0]
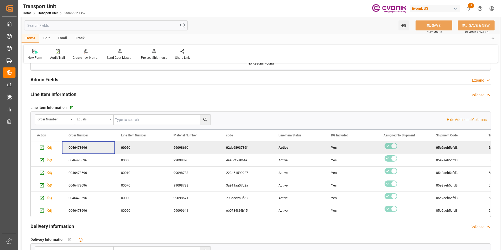
click at [91, 151] on div "0046473696" at bounding box center [88, 147] width 52 height 12
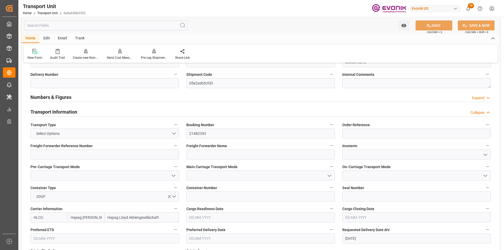
scroll to position [0, 0]
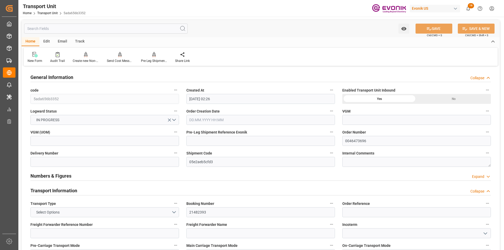
click at [83, 27] on input "text" at bounding box center [106, 29] width 164 height 10
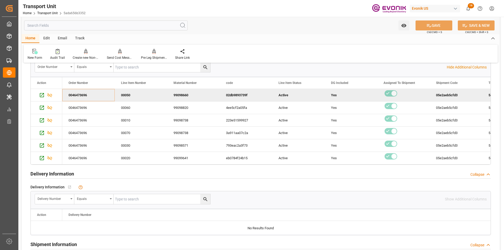
scroll to position [735, 0]
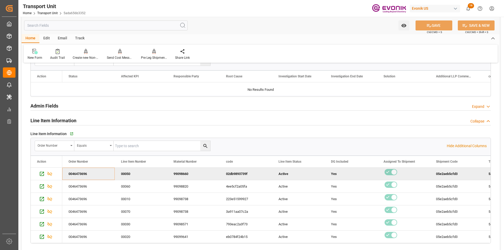
click at [142, 146] on input "text" at bounding box center [162, 146] width 97 height 10
paste input "0046473696"
type input "0046473696"
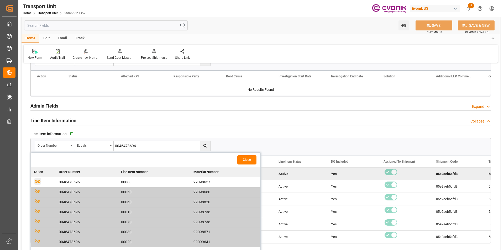
click at [36, 181] on icon "button" at bounding box center [37, 181] width 7 height 7
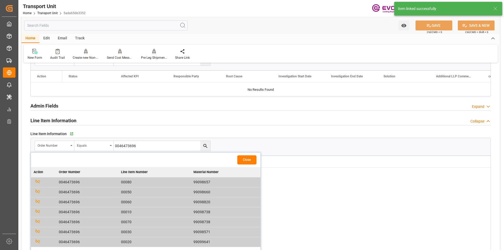
click at [249, 160] on button "Close" at bounding box center [246, 159] width 19 height 9
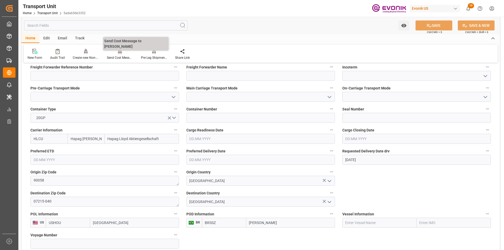
scroll to position [0, 0]
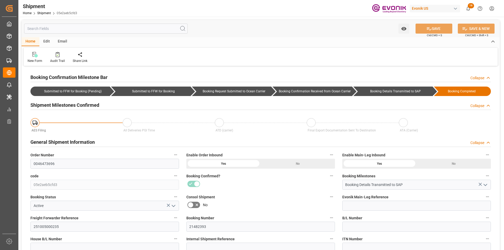
type input "45"
type input "DR"
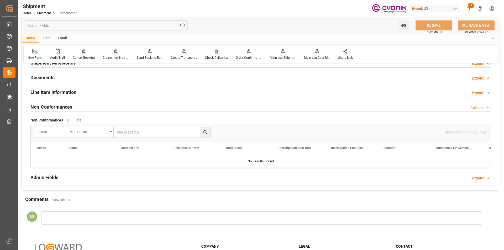
scroll to position [341, 0]
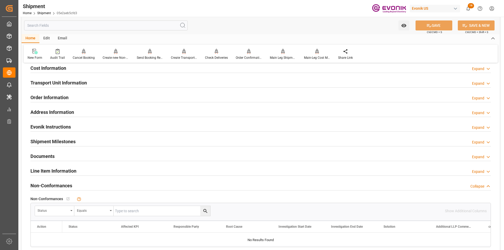
click at [69, 171] on h2 "Line Item Information" at bounding box center [53, 170] width 46 height 7
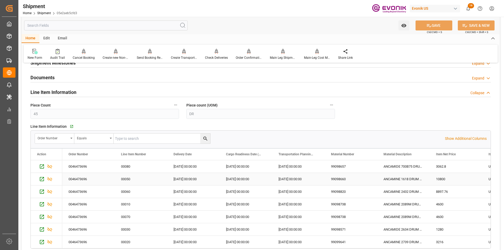
scroll to position [446, 0]
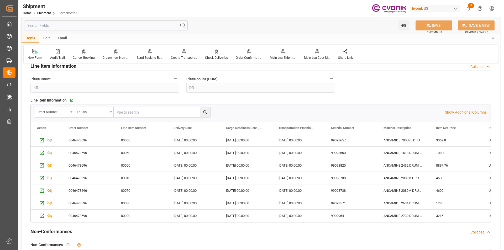
click at [457, 111] on p "Show Additional Columns" at bounding box center [466, 113] width 42 height 6
click at [419, 140] on div "ANCAMIDE 700B75 DRUM 190KG" at bounding box center [403, 140] width 52 height 12
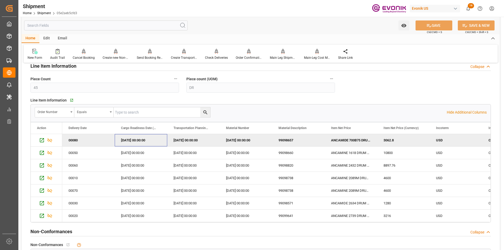
scroll to position [0, 0]
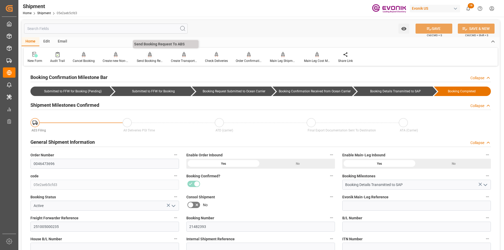
click at [144, 59] on div "Send Booking Request To ABS" at bounding box center [150, 61] width 26 height 5
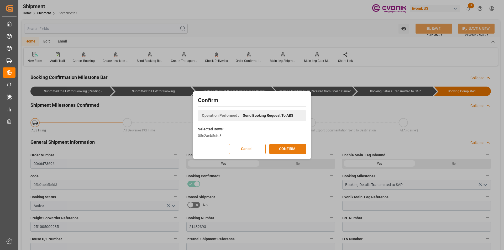
click at [282, 150] on button "CONFIRM" at bounding box center [287, 149] width 37 height 10
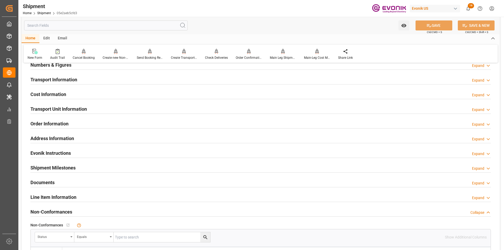
scroll to position [367, 0]
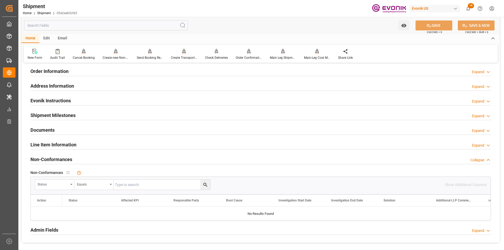
click at [69, 143] on h2 "Line Item Information" at bounding box center [53, 144] width 46 height 7
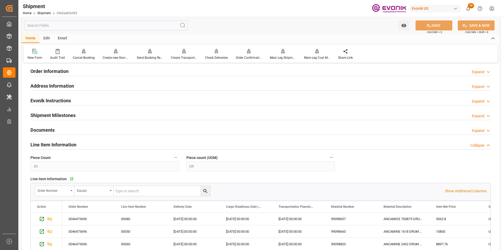
scroll to position [472, 0]
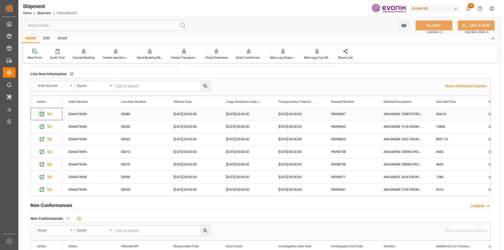
click at [41, 111] on icon "Press SPACE to select this row." at bounding box center [42, 114] width 6 height 6
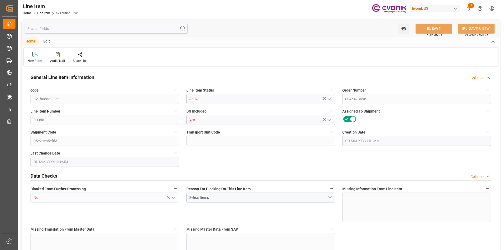
type input "1"
type input "206.72"
type input "190"
type input "0.2865"
type input "1"
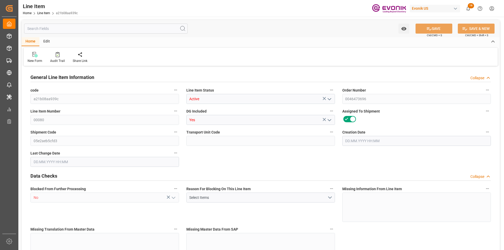
type input "3062.8"
type input "1"
type input "190"
type input "206.72"
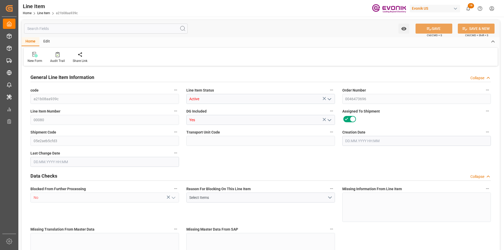
type input "226.72"
type input "190"
type input "0.2865"
type input "286.52"
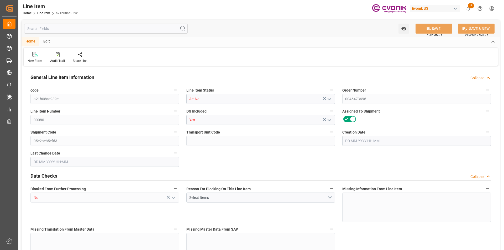
type input "0"
type input "[DATE] 13:16"
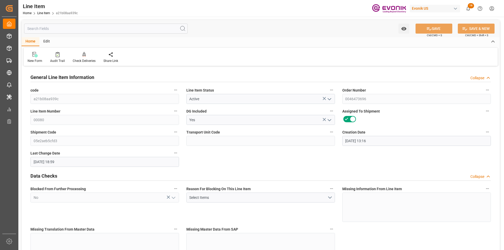
type input "[DATE] 18:59"
type input "[DATE]"
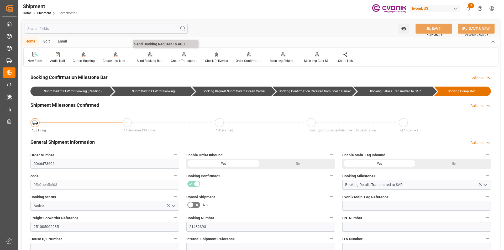
click at [151, 58] on div "Send Booking Request To ABS" at bounding box center [150, 58] width 34 height 12
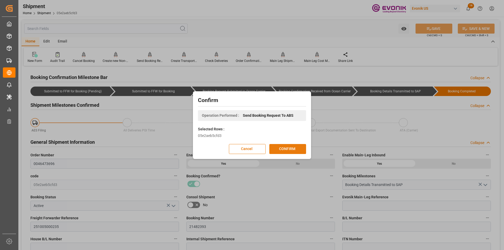
click at [296, 150] on button "CONFIRM" at bounding box center [287, 149] width 37 height 10
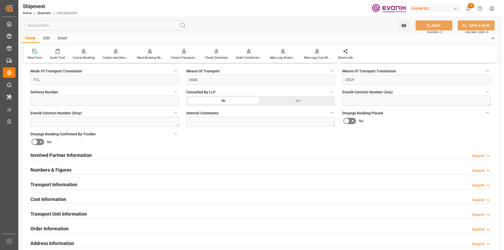
scroll to position [262, 0]
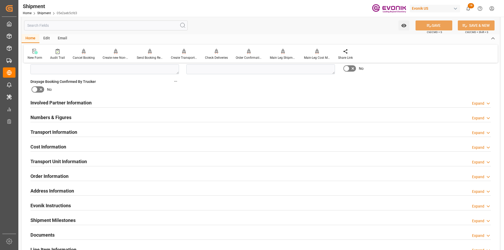
click at [75, 162] on h2 "Transport Unit Information" at bounding box center [58, 161] width 56 height 7
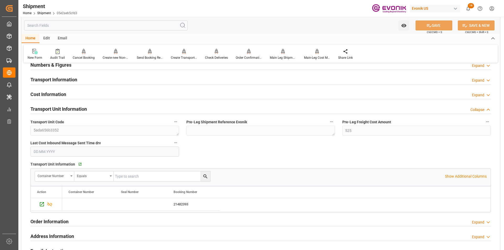
scroll to position [341, 0]
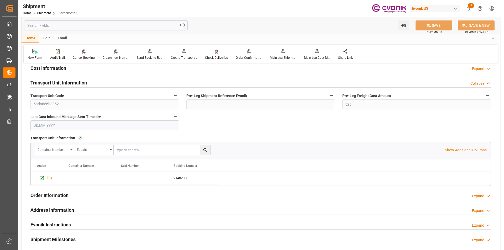
click at [144, 151] on input "text" at bounding box center [162, 150] width 97 height 10
paste input "0046473696"
type input "0046473696"
drag, startPoint x: 150, startPoint y: 149, endPoint x: 113, endPoint y: 147, distance: 37.8
click at [113, 147] on div "Container Number Equals 0046473696" at bounding box center [123, 150] width 176 height 10
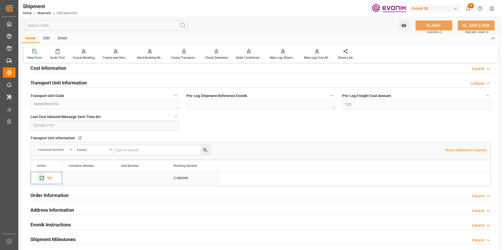
click at [41, 177] on icon "Press SPACE to select this row." at bounding box center [42, 178] width 6 height 6
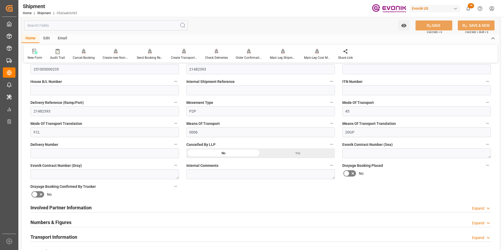
scroll to position [210, 0]
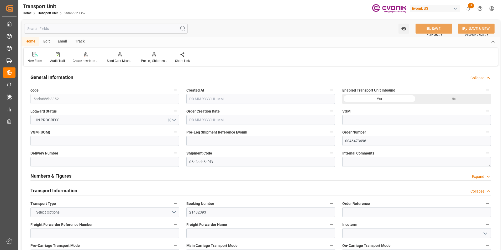
type input "Hapag [PERSON_NAME]"
type input "Hapag Lloyd Aktiengesellschaft"
type input "USHOU"
type input "BRSSZ"
type input "10159.496"
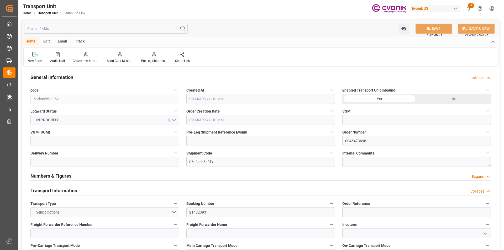
type input "[DATE] 02:26"
type input "[DATE]"
type input "[DATE] 00:00"
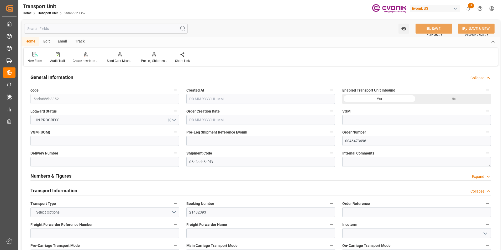
type input "[DATE] 00:00"
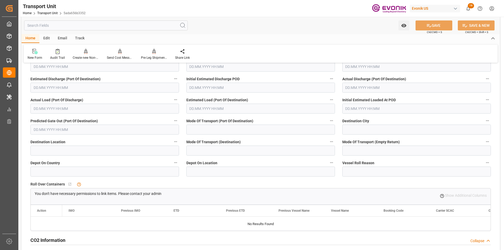
scroll to position [1942, 0]
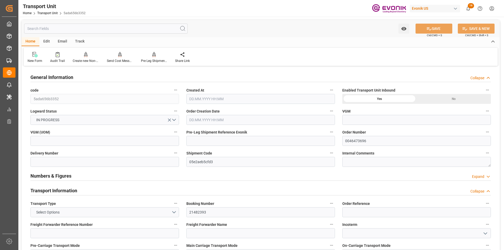
type input "Hapag [PERSON_NAME]"
type input "Hapag Lloyd Aktiengesellschaft"
type input "USHOU"
type input "BRSSZ"
type input "10159.496"
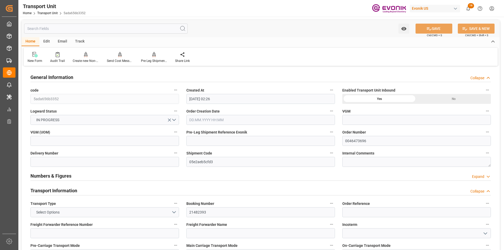
type input "[DATE] 02:26"
type input "[DATE]"
type input "[DATE] 00:00"
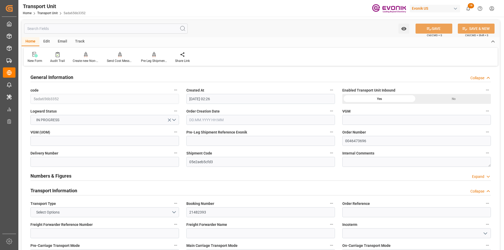
type input "[DATE] 00:00"
type input "10.10.2025 00:00"
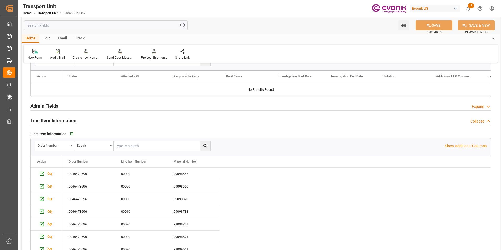
scroll to position [761, 0]
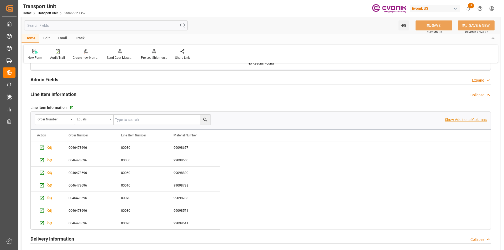
click at [451, 120] on p "Show Additional Columns" at bounding box center [466, 120] width 42 height 6
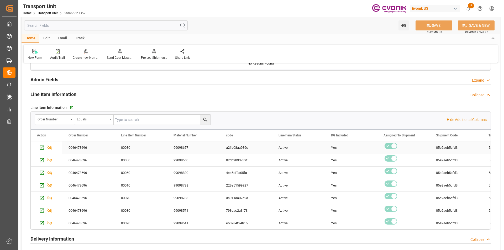
click at [446, 143] on div "05e2aeb5cfd3" at bounding box center [456, 147] width 52 height 12
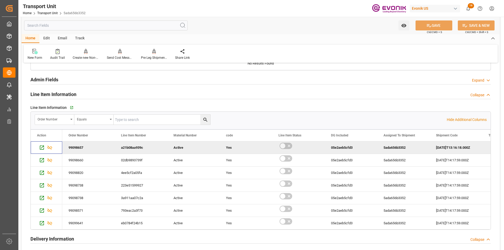
scroll to position [0, 0]
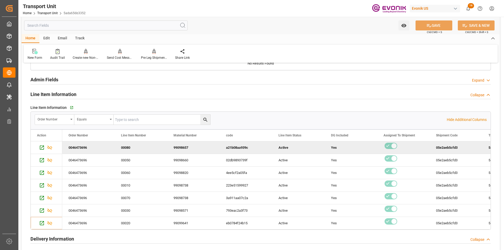
click at [157, 92] on div "Line Item Information Collapse" at bounding box center [260, 94] width 460 height 10
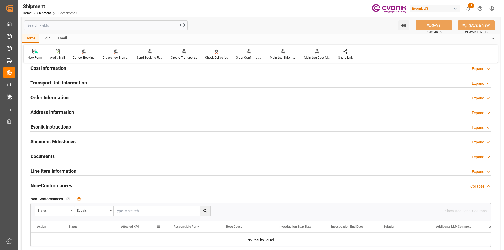
scroll to position [315, 0]
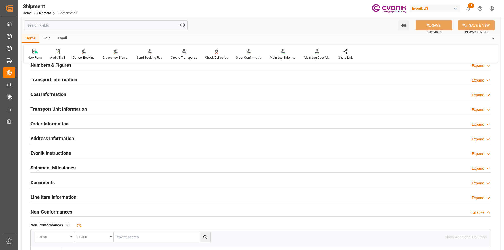
click at [481, 197] on div "Expand" at bounding box center [478, 198] width 12 height 6
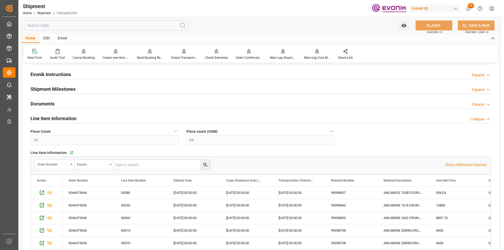
scroll to position [446, 0]
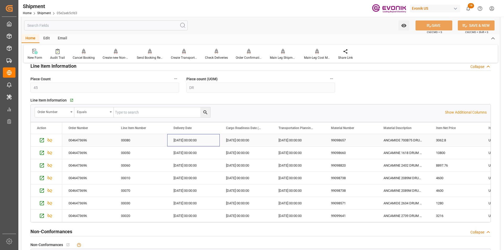
click at [207, 140] on div "[DATE] 00:00:00" at bounding box center [193, 140] width 52 height 12
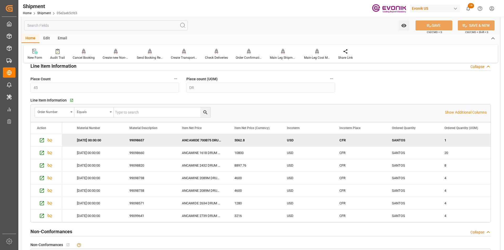
scroll to position [0, 254]
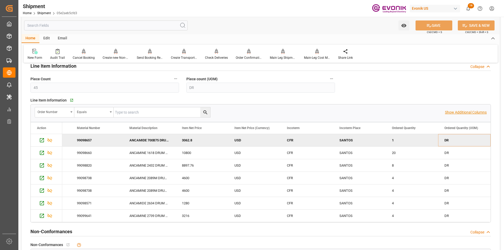
click at [450, 112] on p "Show Additional Columns" at bounding box center [466, 113] width 42 height 6
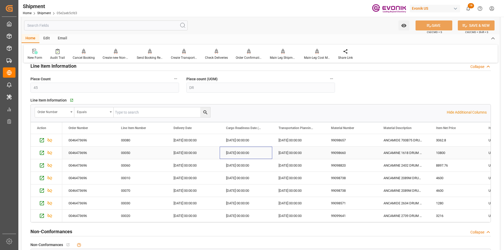
click at [270, 149] on div "[DATE] 00:00:00" at bounding box center [246, 153] width 52 height 12
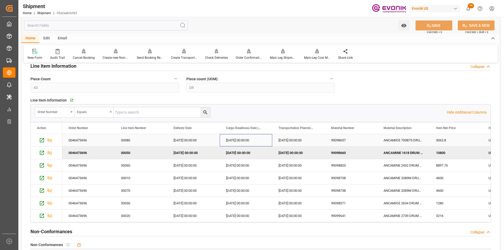
click at [270, 141] on div "[DATE] 00:00:00" at bounding box center [246, 140] width 52 height 12
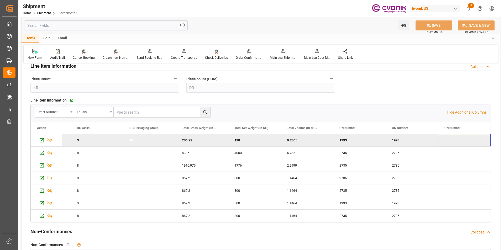
scroll to position [0, 779]
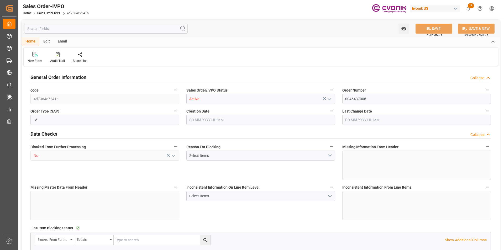
type input "BEANR"
type input "0"
type input "1"
type input "2"
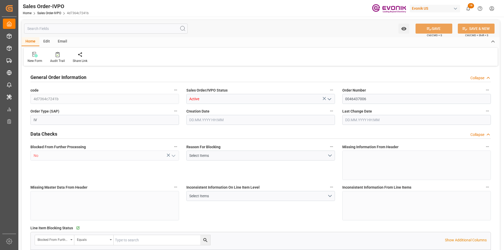
type input "17296.8"
type input "63.1422"
type input "19000"
type input "60"
type input "[DATE] 20:16"
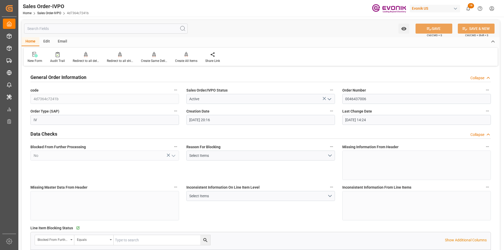
type input "[DATE] 14:24"
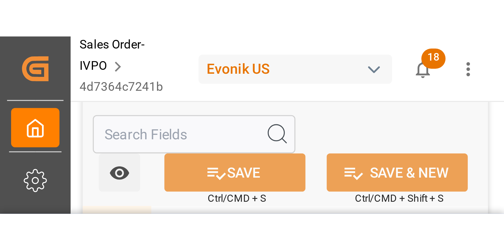
scroll to position [109, 0]
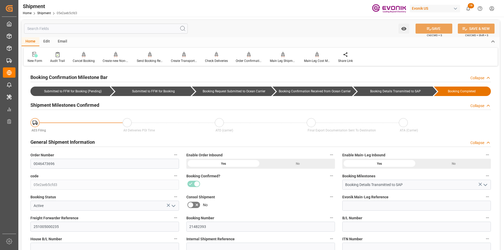
scroll to position [0, 779]
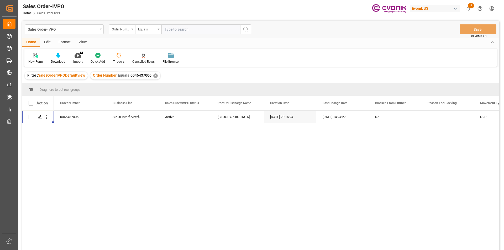
click at [156, 76] on div "✕" at bounding box center [155, 75] width 4 height 4
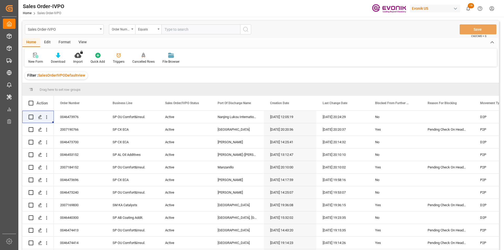
click at [199, 35] on div "Sales Order-IVPO Order Number Equals Save Ctrl/CMD + S" at bounding box center [260, 29] width 477 height 17
click at [198, 31] on input "text" at bounding box center [200, 29] width 79 height 10
paste input "0046466443"
type input "0046466443"
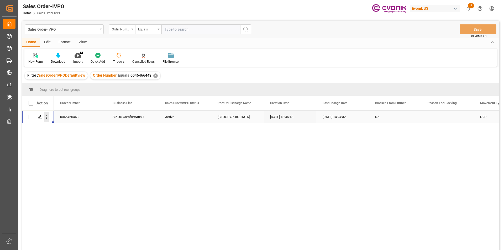
click at [48, 118] on icon "open menu" at bounding box center [47, 117] width 6 height 6
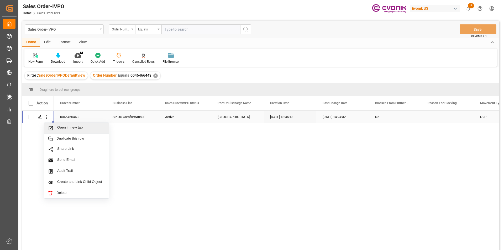
click at [66, 129] on span "Open in new tab" at bounding box center [81, 128] width 48 height 6
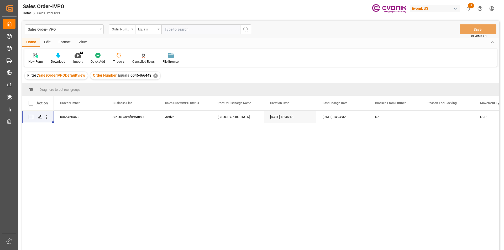
click at [153, 76] on div "✕" at bounding box center [155, 75] width 4 height 4
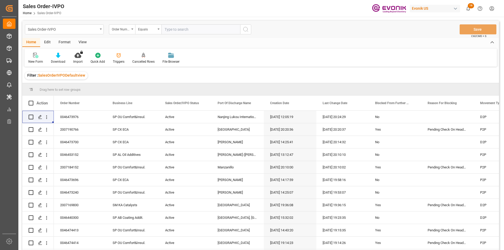
click at [183, 30] on input "text" at bounding box center [200, 29] width 79 height 10
paste input "0046473696"
type input "0046473696"
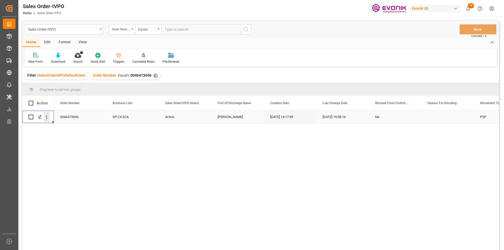
click at [45, 117] on icon "open menu" at bounding box center [47, 117] width 6 height 6
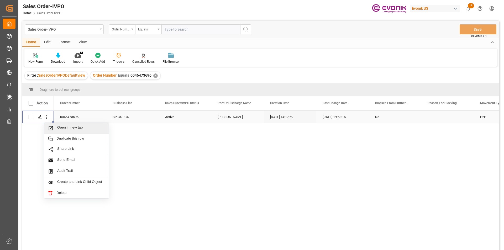
click at [73, 127] on span "Open in new tab" at bounding box center [81, 128] width 48 height 6
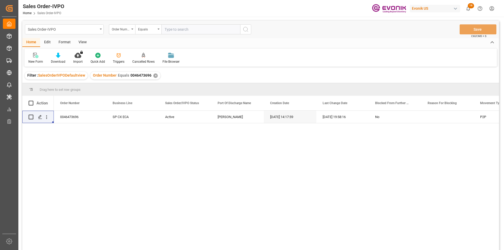
click at [153, 75] on div "✕" at bounding box center [155, 75] width 4 height 4
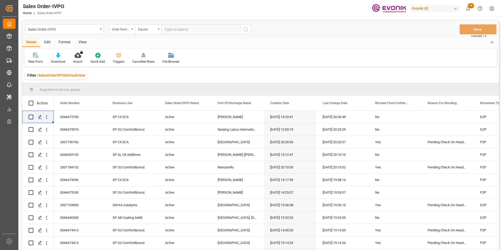
click at [178, 31] on input "text" at bounding box center [200, 29] width 79 height 10
paste input "46473700"
type input "0046473700"
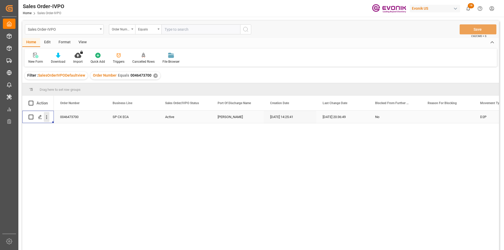
click at [46, 117] on icon "open menu" at bounding box center [47, 117] width 6 height 6
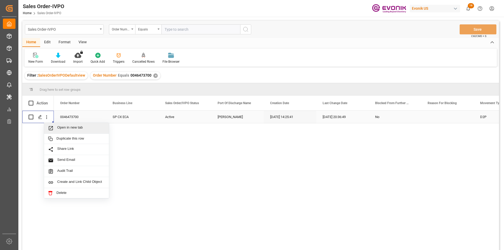
click at [66, 129] on span "Open in new tab" at bounding box center [81, 128] width 48 height 6
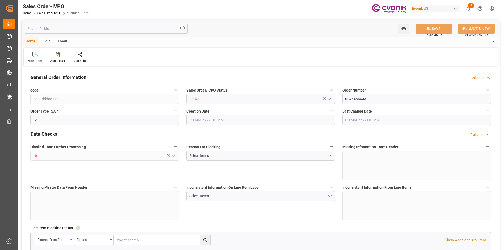
type input "CNSHA"
type input "0"
type input "1"
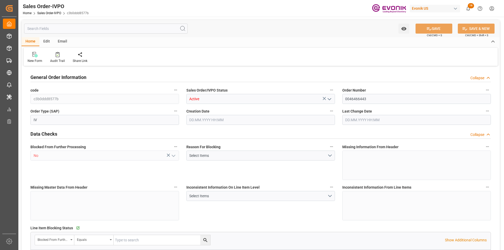
type input "5693.2"
type input "13.1327"
type input "17000"
type input "30"
type input "[DATE] 13:46"
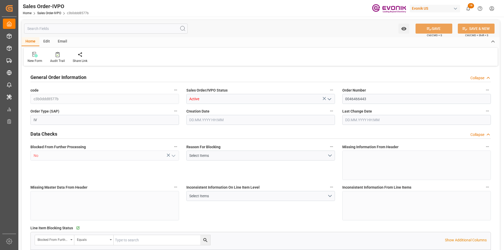
type input "[DATE] 14:24"
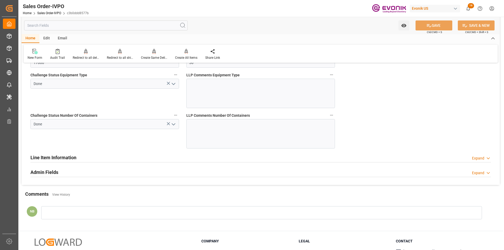
scroll to position [1274, 0]
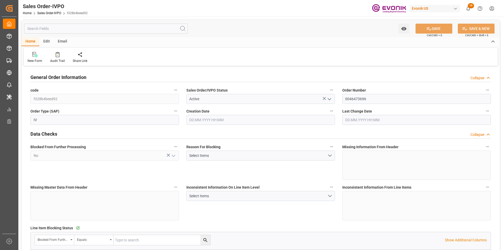
type input "BRSSZ"
type input "[EMAIL_ADDRESS] No: [PHONE_NUMBER]"
type input "0"
type input "1"
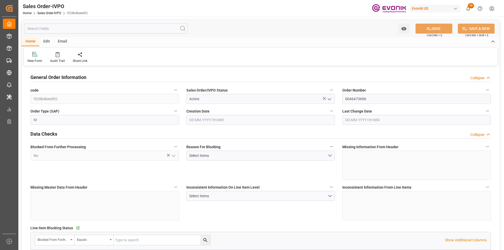
type input "1"
type input "9932.776"
type input "12.6175"
type input "17000"
type input "30"
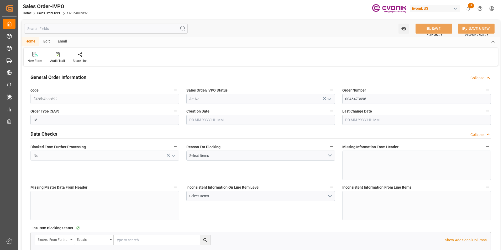
type input "[DATE] 14:17"
type input "[DATE] 19:58"
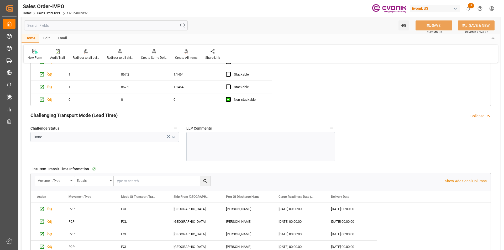
scroll to position [1155, 0]
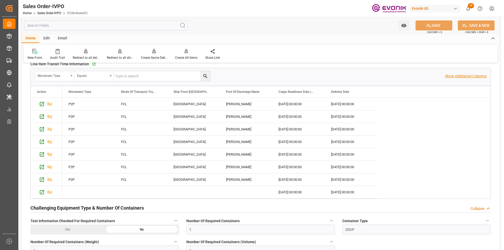
click at [468, 78] on p "Show Additional Columns" at bounding box center [466, 76] width 42 height 6
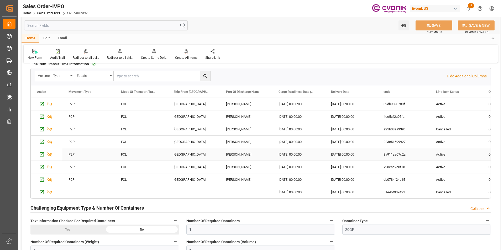
click at [421, 159] on div "3a911aa07c2a" at bounding box center [403, 154] width 52 height 12
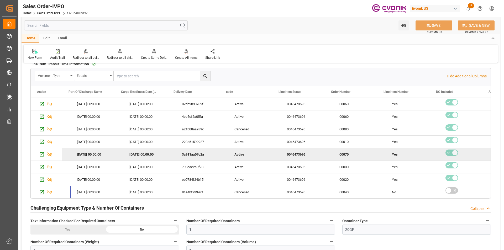
scroll to position [0, 0]
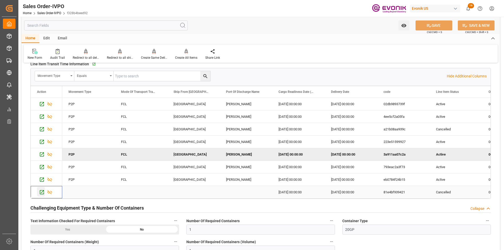
click at [39, 191] on icon "Press SPACE to select this row." at bounding box center [42, 192] width 6 height 6
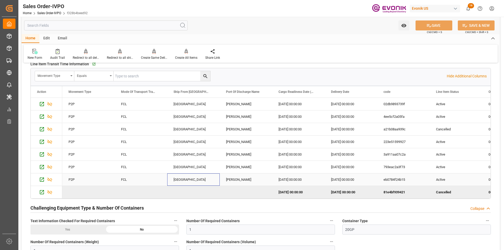
click at [206, 177] on div "[GEOGRAPHIC_DATA]" at bounding box center [193, 179] width 52 height 12
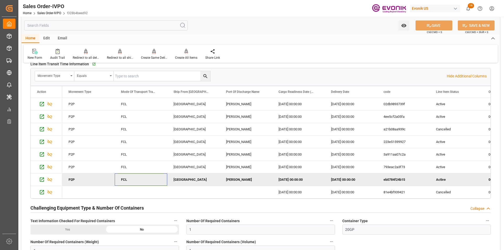
type input "[EMAIL_ADDRESS] No: [PHONE_NUMBER]"
click at [116, 57] on div "Redirect to all shipments" at bounding box center [120, 57] width 26 height 5
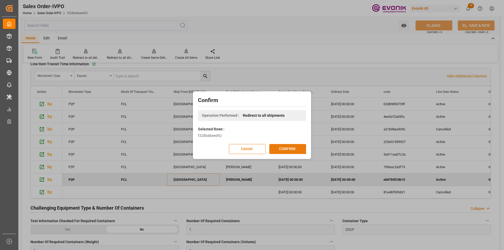
click at [287, 150] on button "CONFIRM" at bounding box center [287, 149] width 37 height 10
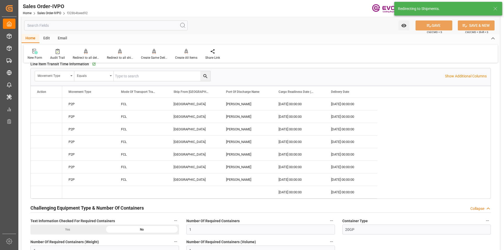
type input "[DATE] 14:17"
type input "[DATE] 19:58"
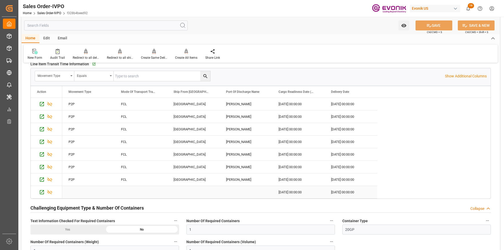
click at [353, 191] on div "[DATE] 00:00:00" at bounding box center [351, 192] width 52 height 12
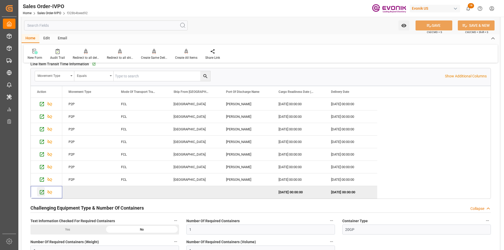
click at [42, 191] on icon "Press SPACE to deselect this row." at bounding box center [42, 192] width 6 height 6
type input "[EMAIL_ADDRESS] No: [PHONE_NUMBER]"
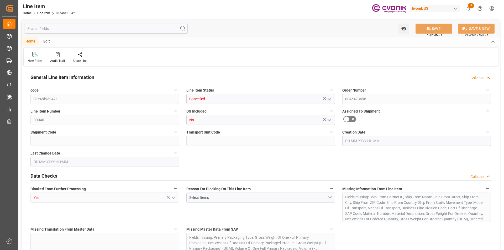
type input "0"
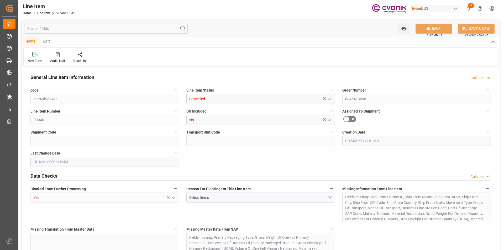
type input "0"
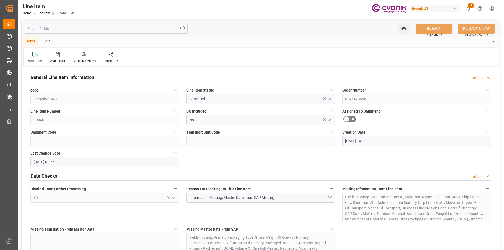
type input "[DATE] 14:17"
type input "[DATE] 02:26"
type input "[DATE]"
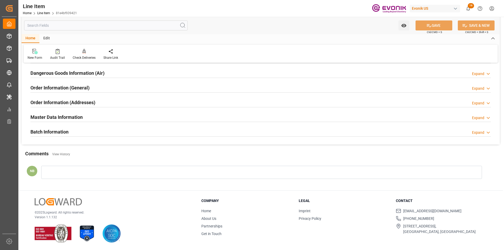
scroll to position [513, 0]
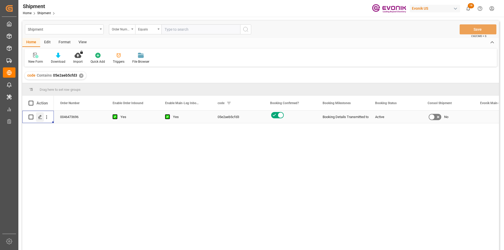
click at [40, 117] on polygon "Press SPACE to select this row." at bounding box center [40, 116] width 3 height 3
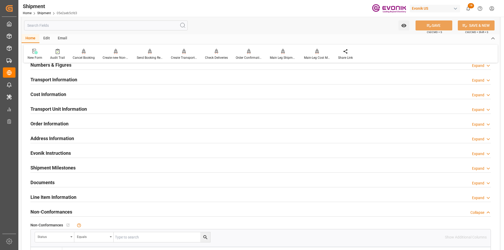
scroll to position [394, 0]
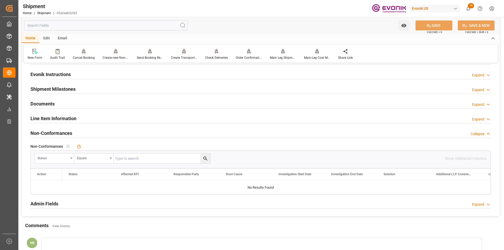
click at [83, 115] on div "Line Item Information Expand" at bounding box center [260, 118] width 460 height 10
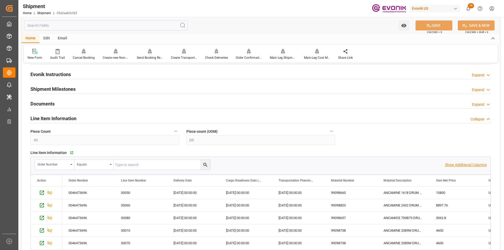
click at [467, 163] on p "Show Additional Columns" at bounding box center [466, 165] width 42 height 6
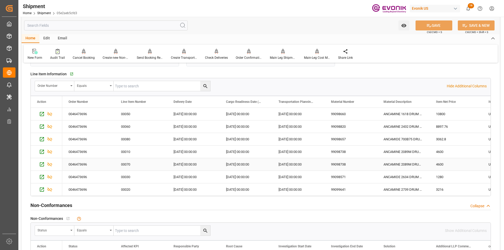
click at [371, 170] on div "99098738" at bounding box center [351, 164] width 52 height 12
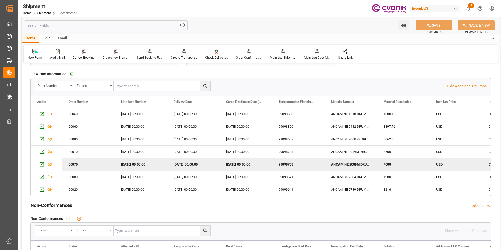
scroll to position [0, 0]
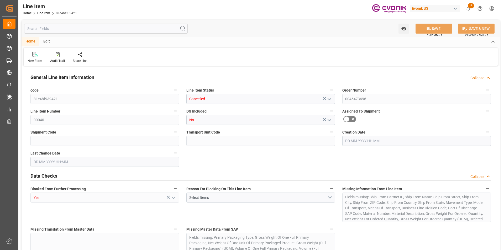
type input "0"
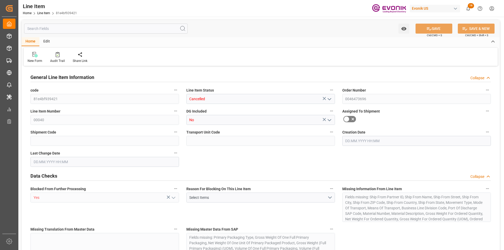
type input "0"
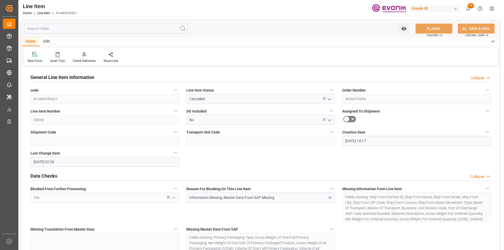
type input "17.09.2025 14:17"
type input "18.09.2025 02:26"
type input "24.11.2025"
type input "25.09.2025"
type input "17.09.2025"
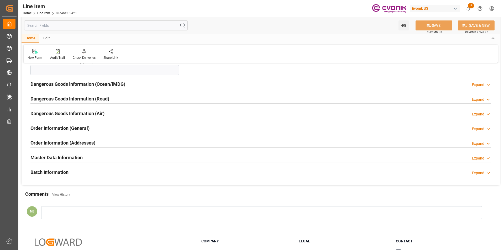
scroll to position [697, 0]
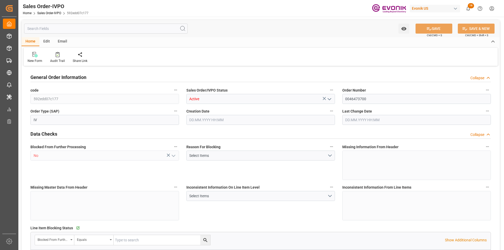
type input "BRSSZ"
type input "[EMAIL_ADDRESS] No: [PHONE_NUMBER]"
type input "0"
type input "1"
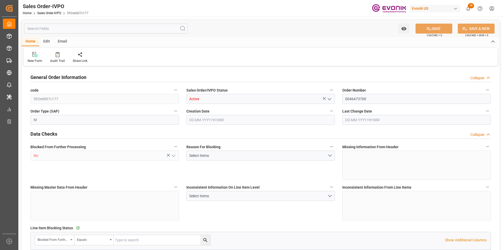
type input "1"
type input "2879.312"
type input "12.2123"
type input "17000"
type input "30"
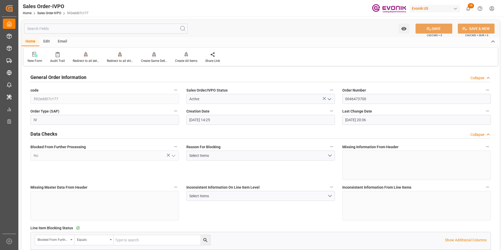
type input "17.09.2025 14:25"
type input "22.09.2025 20:36"
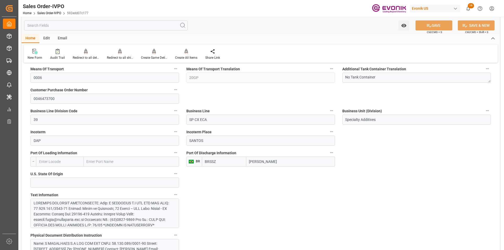
scroll to position [236, 0]
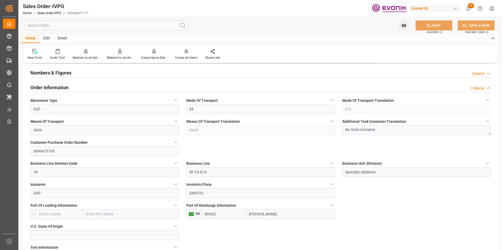
type input "livia.leone@evonik.comTelephone No: 55 19 3475-3130"
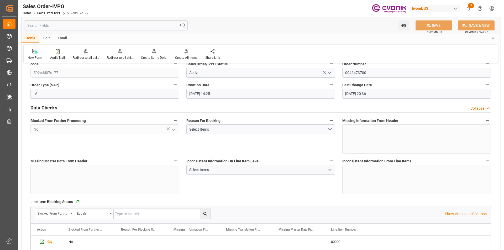
scroll to position [0, 0]
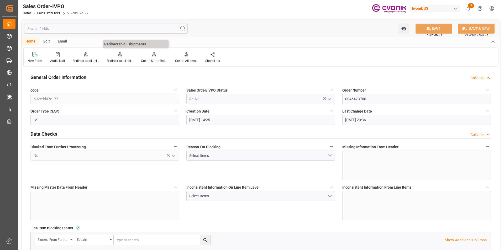
click at [113, 61] on div "Redirect to all shipments" at bounding box center [120, 61] width 26 height 5
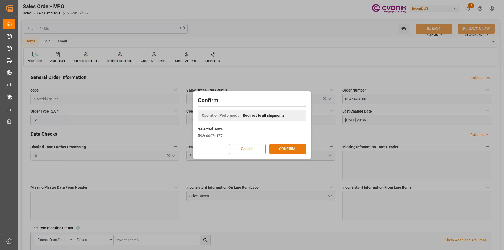
click at [290, 150] on button "CONFIRM" at bounding box center [287, 149] width 37 height 10
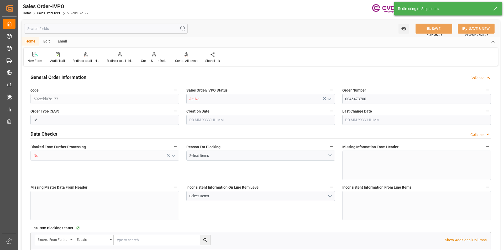
type input "BRSSZ"
type input "livia.leone@evonik.comTelephone No: 55 19 3475-3130"
type input "0"
type input "1"
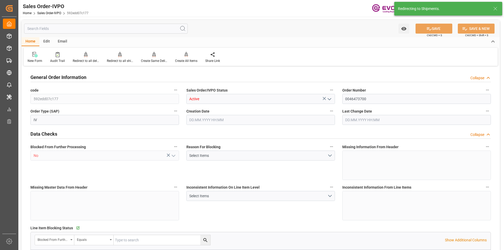
type input "1"
type input "2879.312"
type input "12.2123"
type input "17000"
type input "30"
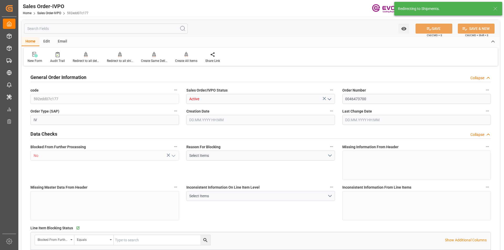
type input "17.09.2025 14:25"
type input "22.09.2025 20:36"
type input "livia.leone@evonik.comTelephone No: 55 19 3475-3130"
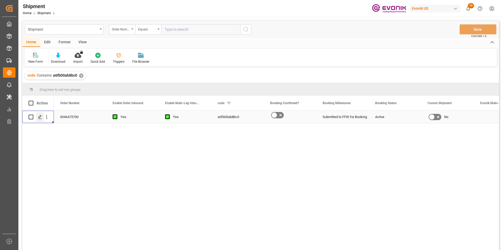
click at [40, 117] on icon "Press SPACE to select this row." at bounding box center [40, 117] width 4 height 4
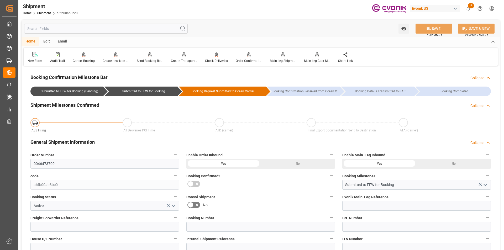
click at [63, 28] on input "text" at bounding box center [106, 29] width 164 height 10
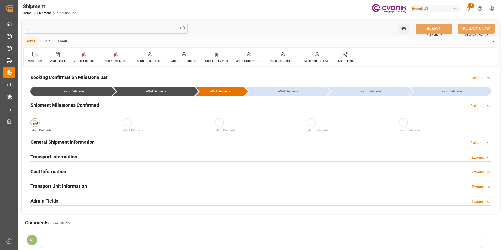
click at [189, 153] on div "Transport Information Expand" at bounding box center [260, 156] width 460 height 10
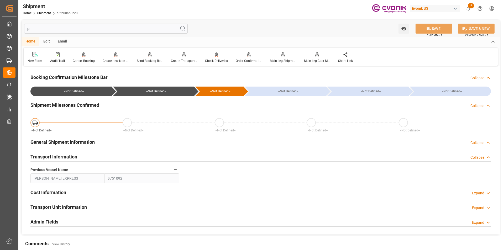
scroll to position [26, 0]
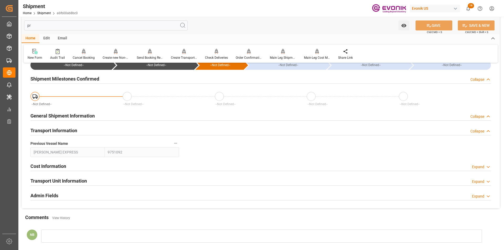
click at [127, 160] on div "Cost Information Expand" at bounding box center [261, 166] width 468 height 15
click at [130, 164] on div "Cost Information Expand" at bounding box center [260, 166] width 460 height 10
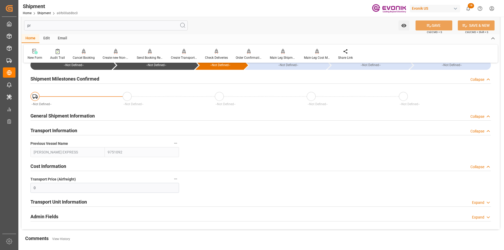
scroll to position [79, 0]
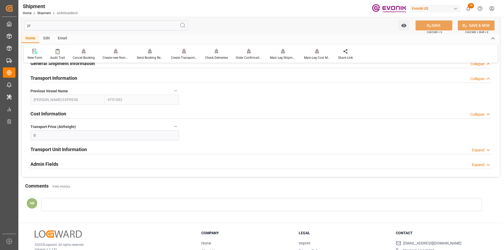
click at [115, 148] on div "Transport Unit Information Expand" at bounding box center [260, 149] width 460 height 10
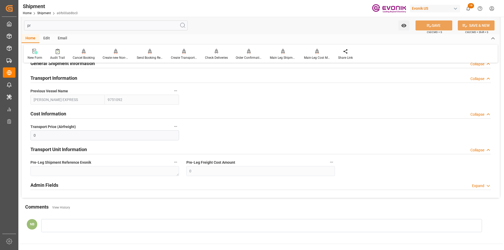
click at [30, 26] on input "pr" at bounding box center [106, 25] width 164 height 10
drag, startPoint x: 35, startPoint y: 26, endPoint x: 24, endPoint y: 25, distance: 10.5
click at [24, 25] on input "pr" at bounding box center [106, 25] width 164 height 10
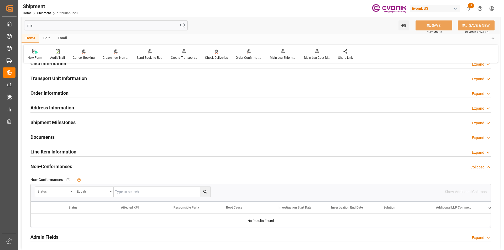
type input "mai"
type input "1600"
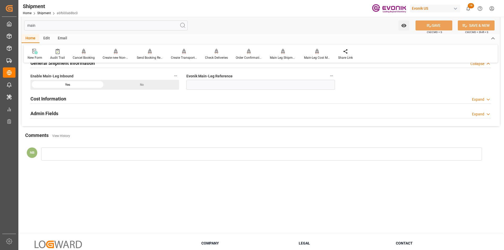
scroll to position [0, 0]
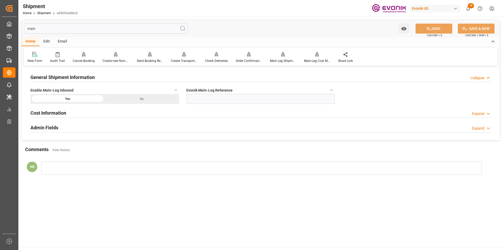
type input "main"
click at [98, 114] on div "Cost Information Expand" at bounding box center [260, 113] width 460 height 10
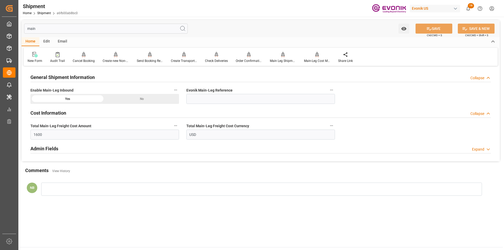
click at [70, 148] on div "Admin Fields Expand" at bounding box center [260, 148] width 460 height 10
